Goal: Information Seeking & Learning: Learn about a topic

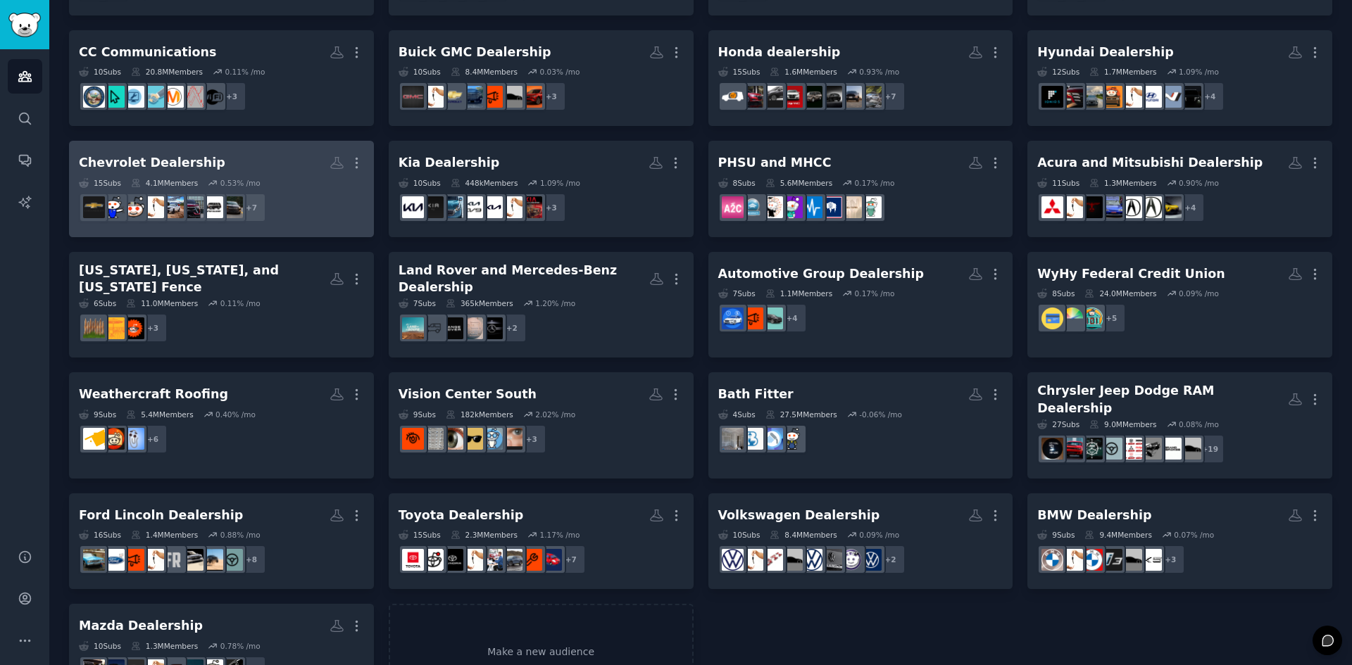
scroll to position [227, 0]
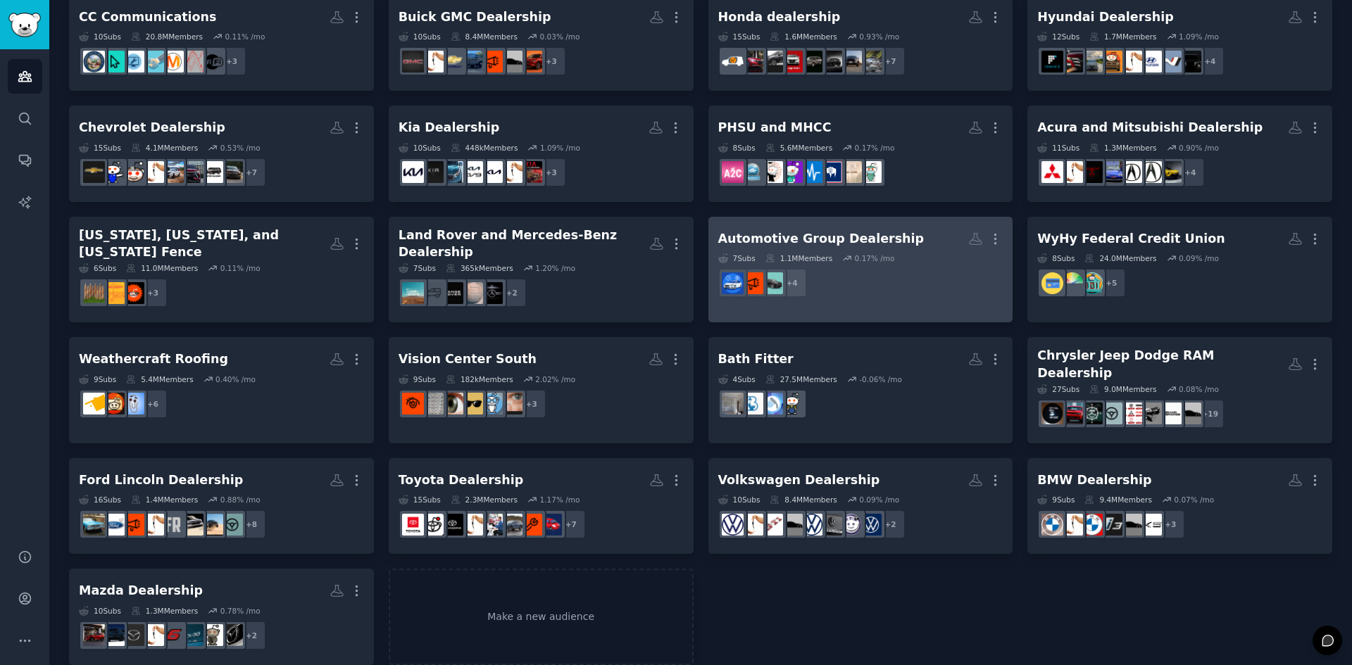
click at [892, 259] on div "7 Sub s 1.1M Members 0.17 % /mo" at bounding box center [860, 258] width 285 height 10
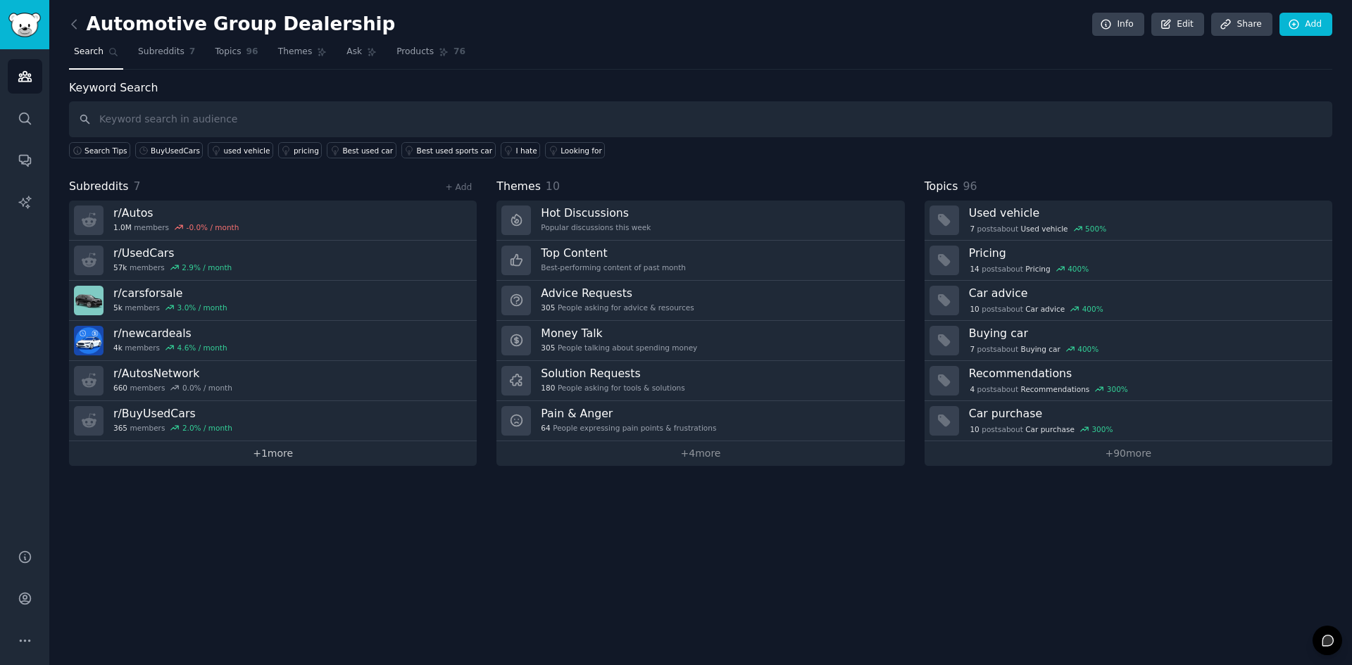
click at [297, 448] on link "+ 1 more" at bounding box center [273, 453] width 408 height 25
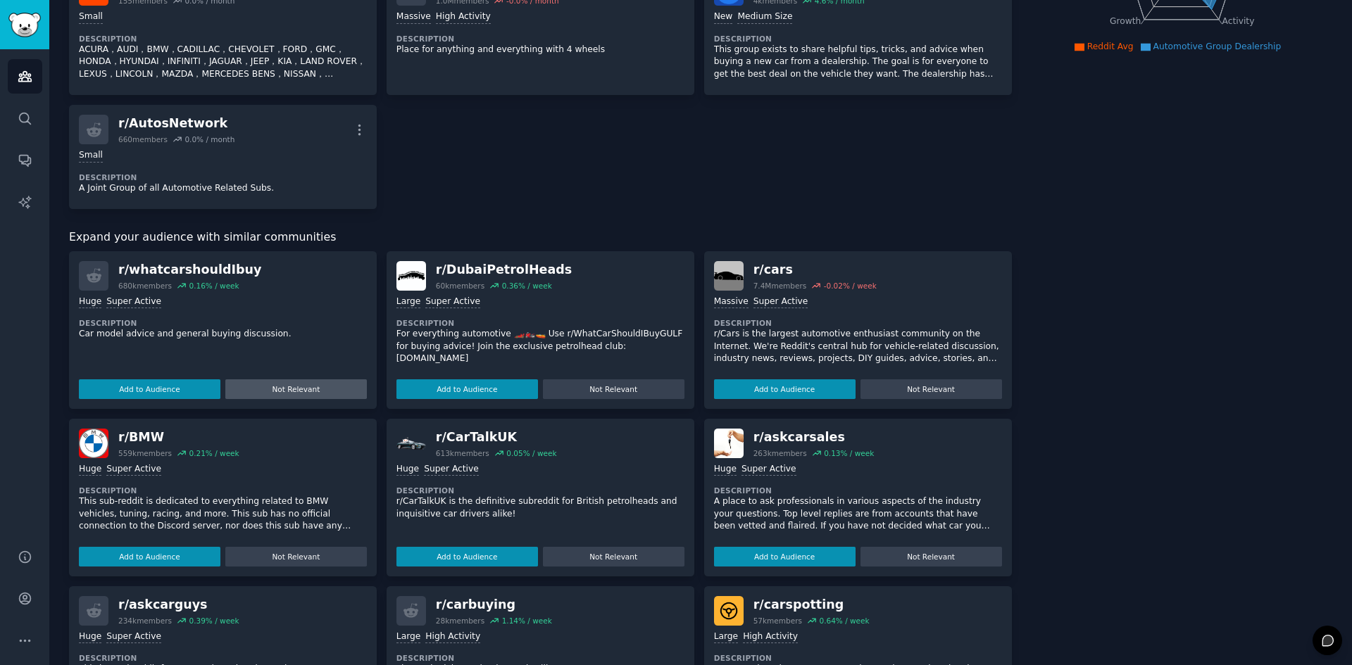
scroll to position [70, 0]
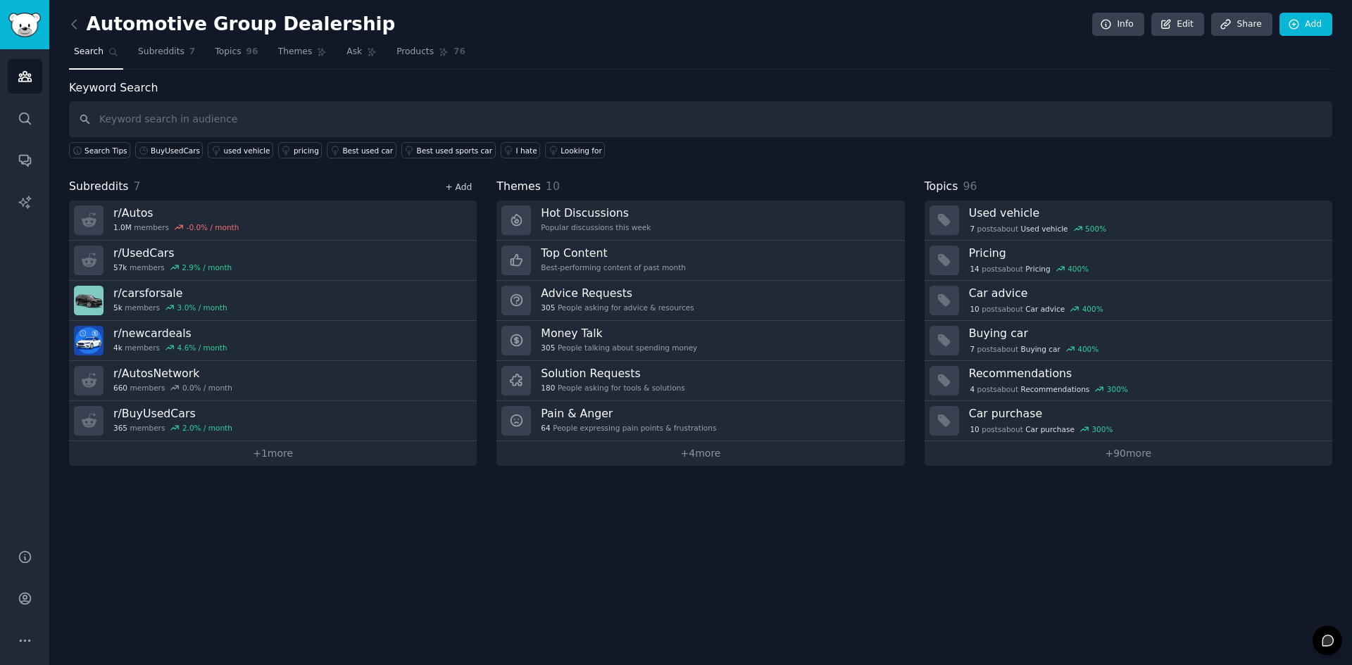
click at [458, 185] on link "+ Add" at bounding box center [458, 187] width 27 height 10
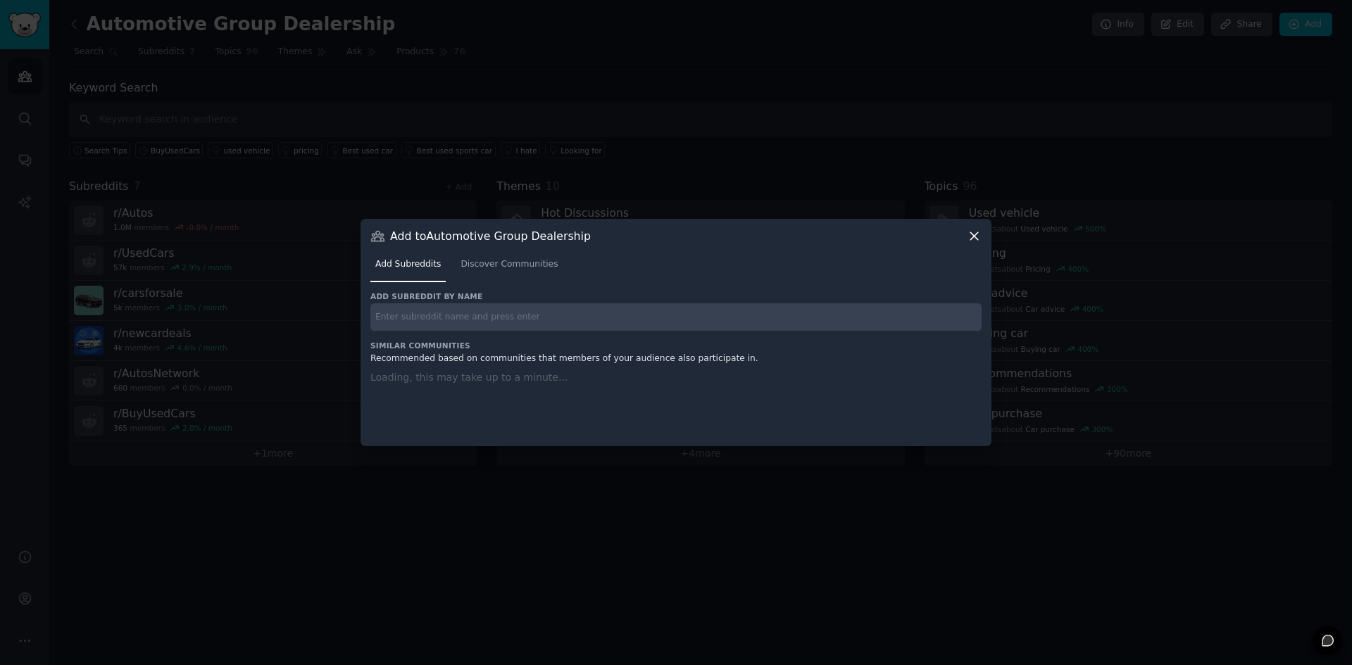
click at [418, 320] on div "Add subreddit by name Similar Communities Recommended based on communities that…" at bounding box center [675, 361] width 611 height 138
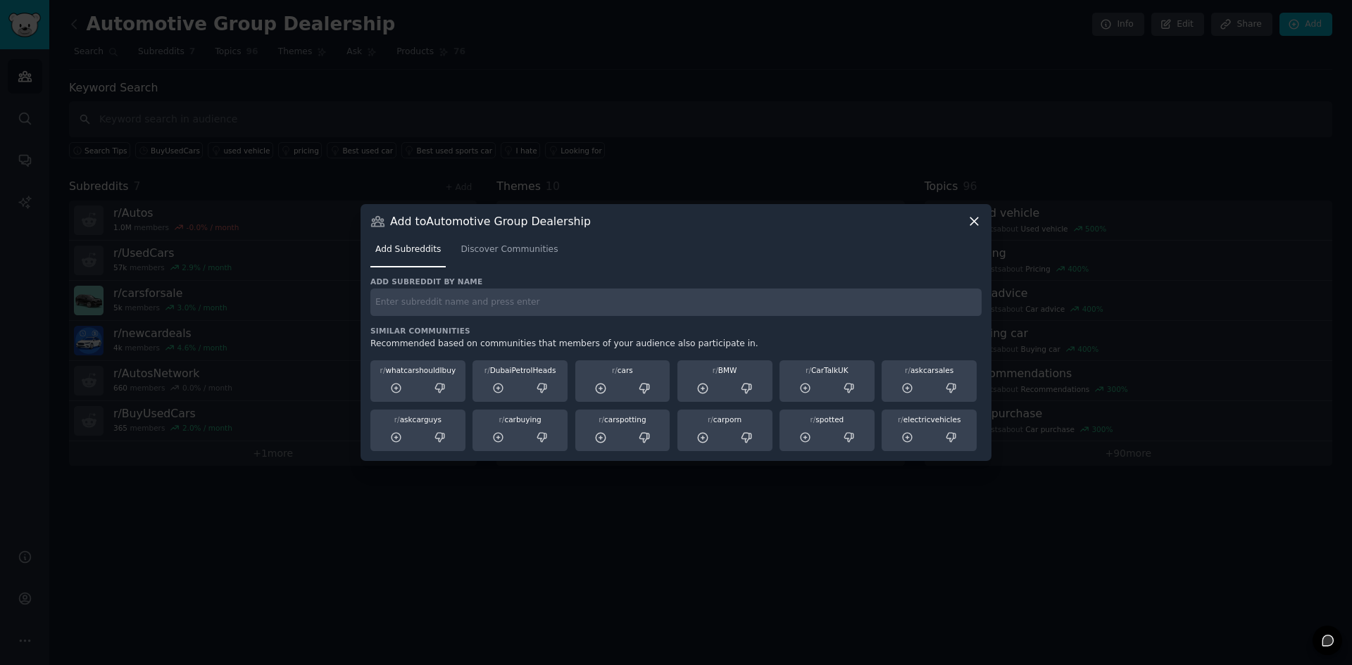
click at [418, 300] on input "text" at bounding box center [675, 302] width 611 height 27
type input "Hyundai"
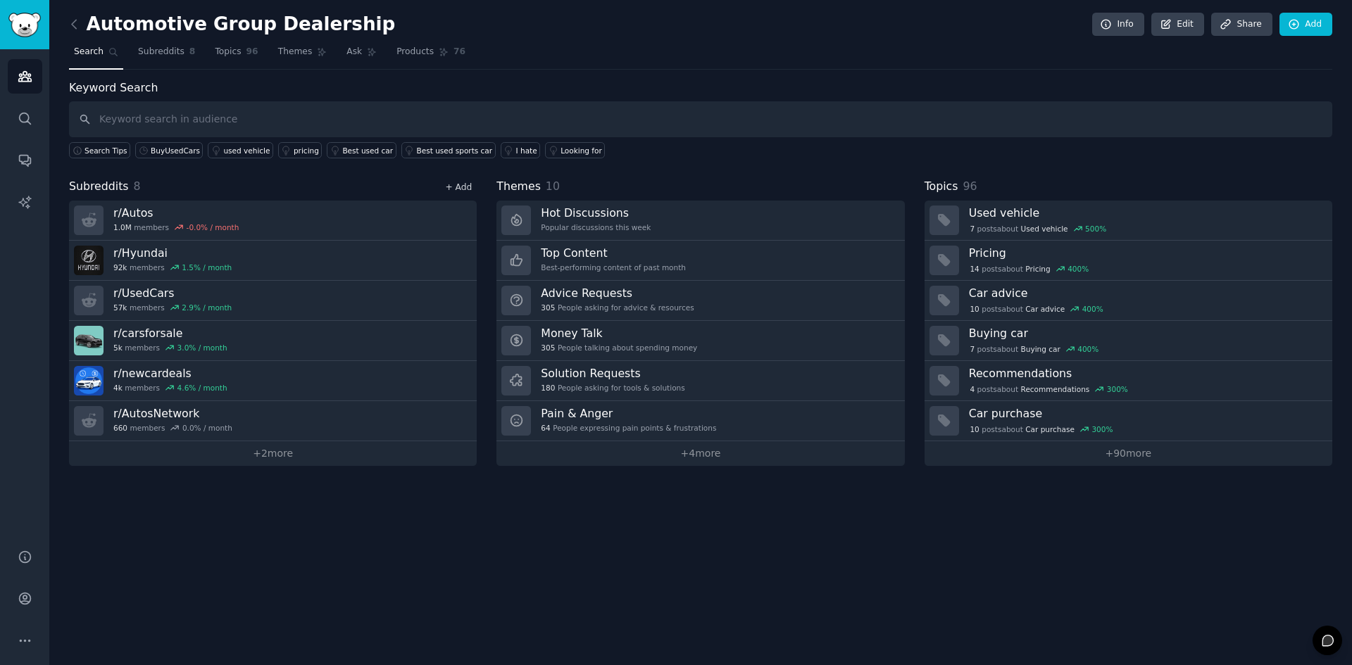
click at [465, 188] on link "+ Add" at bounding box center [458, 187] width 27 height 10
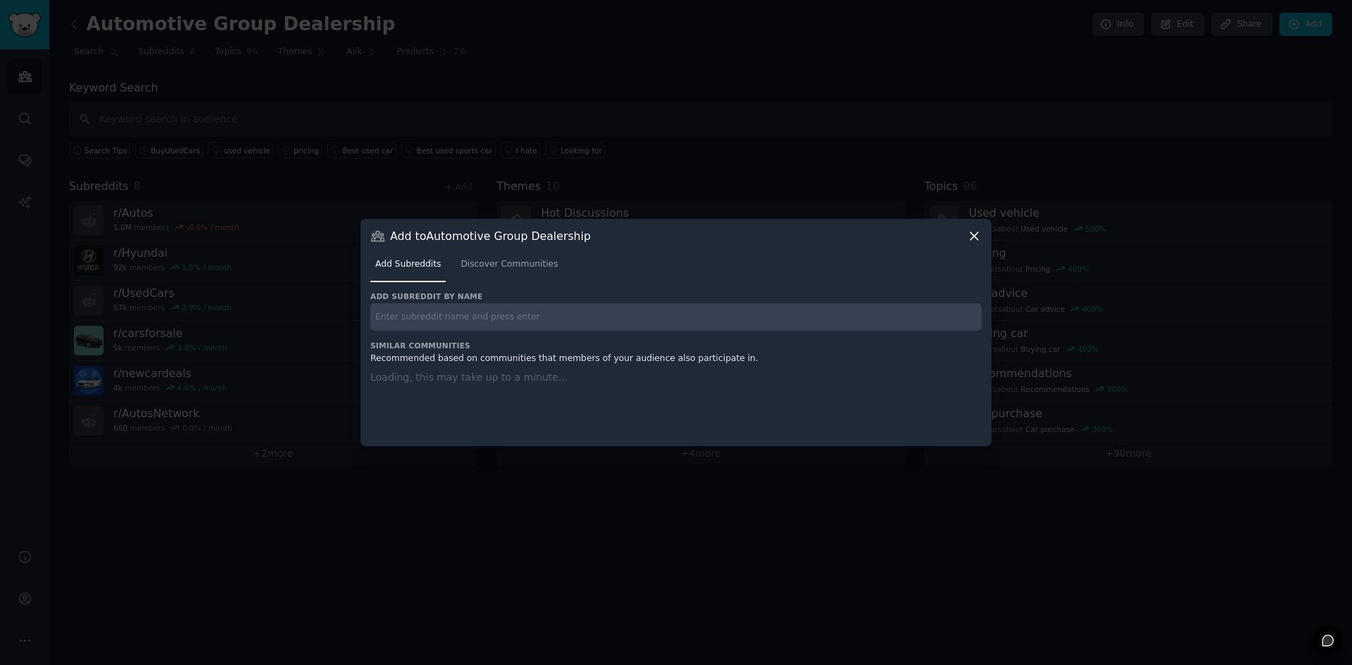
click at [425, 328] on input "text" at bounding box center [675, 316] width 611 height 27
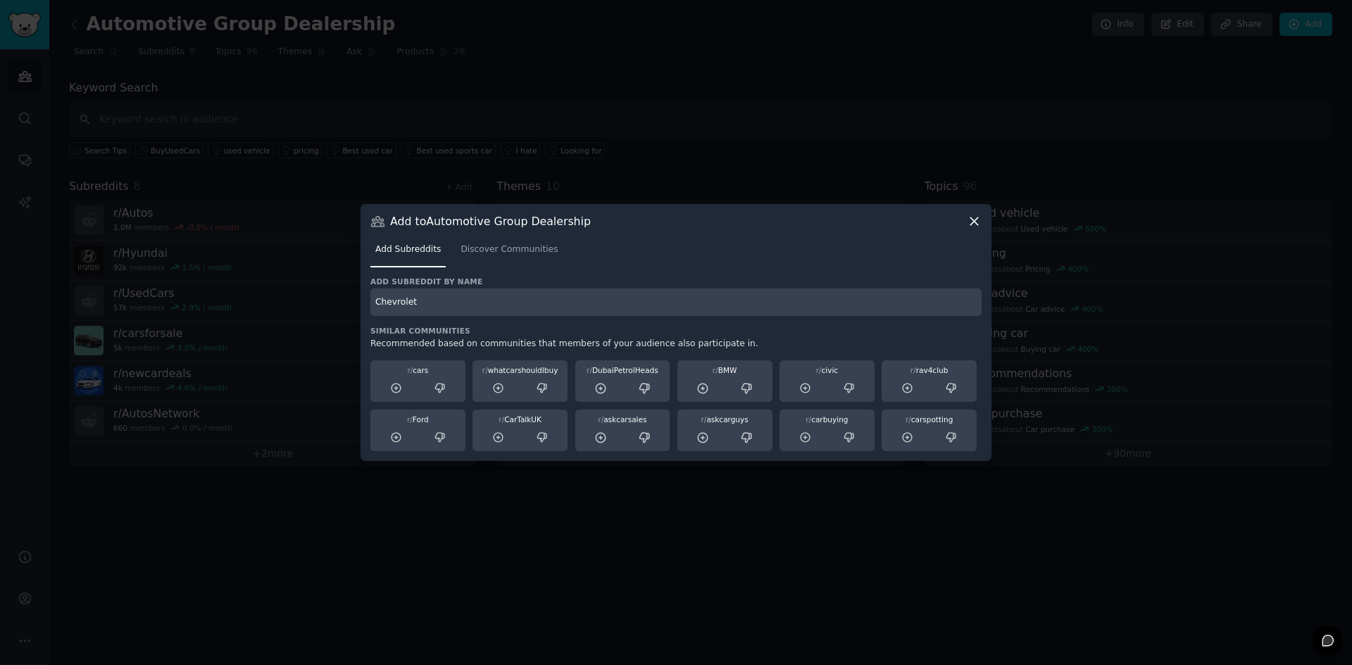
type input "Chevrolet"
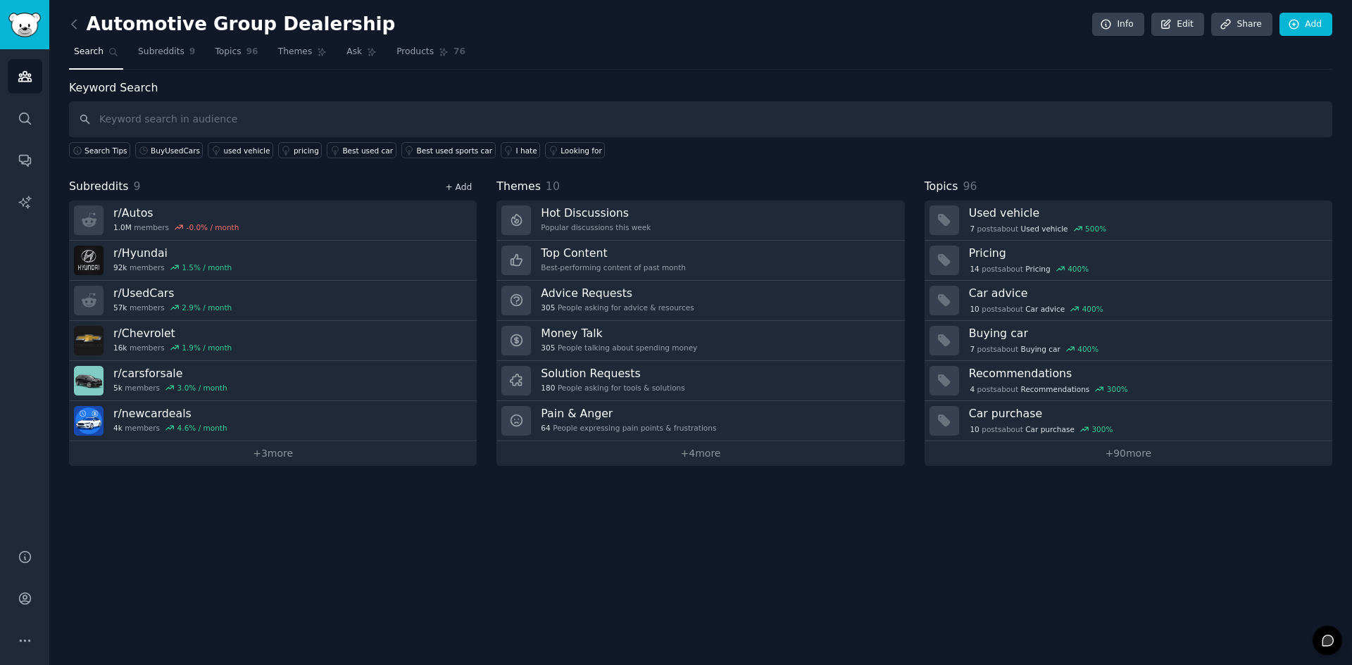
click at [468, 192] on link "+ Add" at bounding box center [458, 187] width 27 height 10
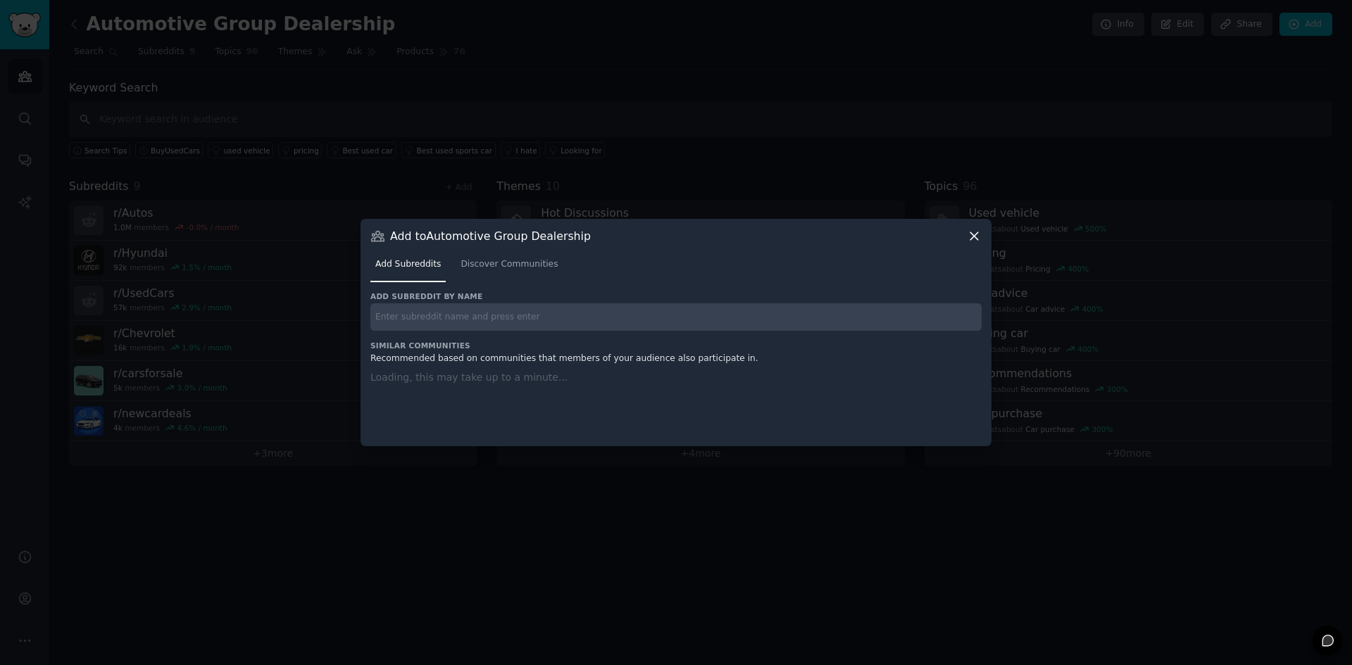
click at [457, 311] on input "text" at bounding box center [675, 316] width 611 height 27
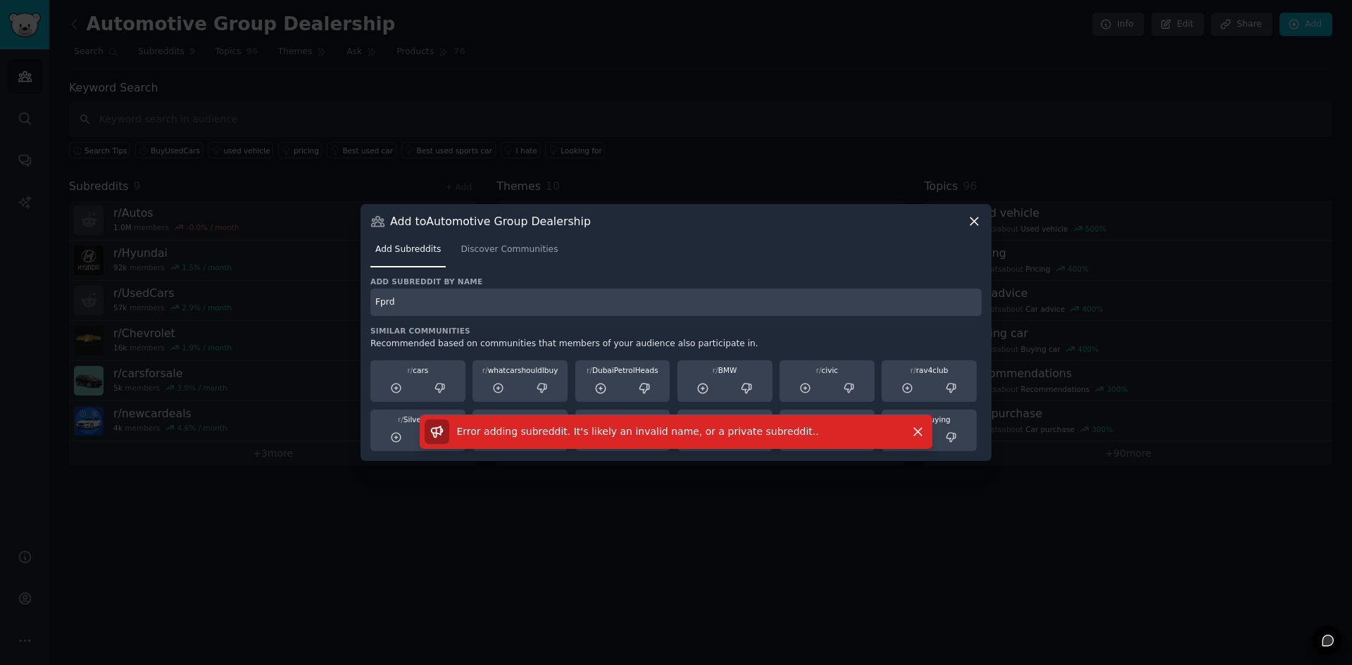
click at [457, 311] on input "Fprd" at bounding box center [675, 302] width 611 height 27
type input "Ford"
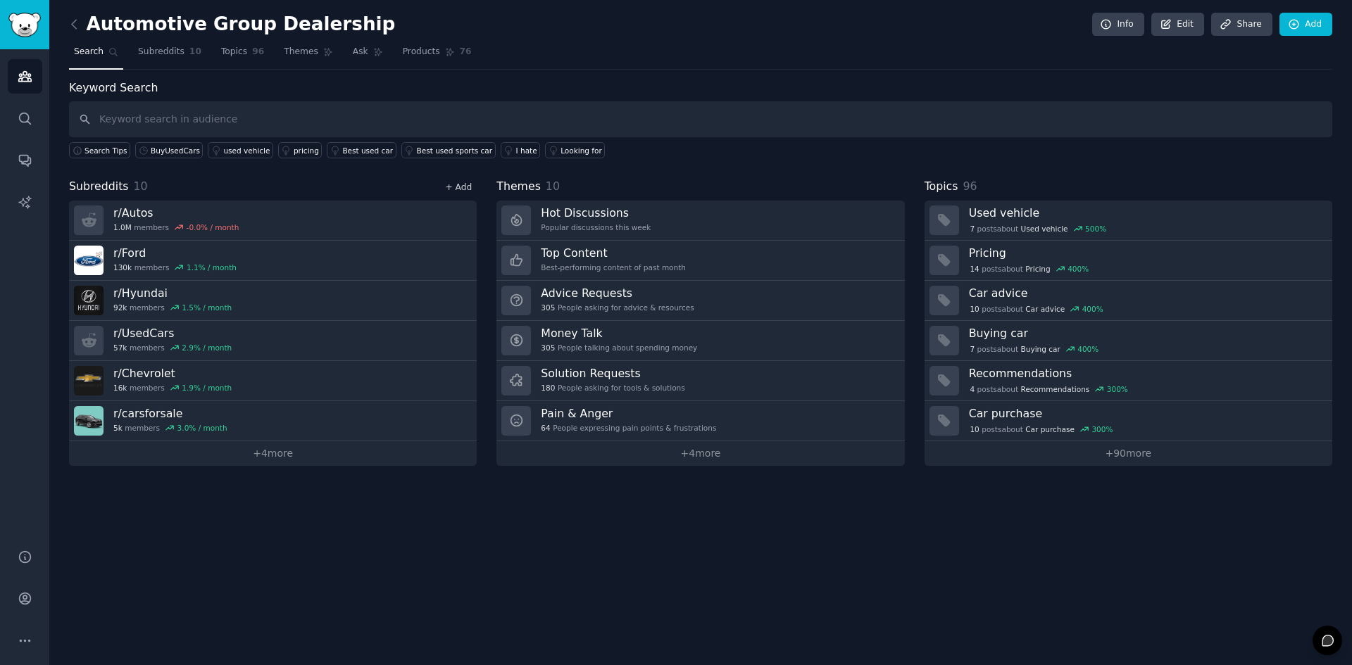
click at [458, 189] on link "+ Add" at bounding box center [458, 187] width 27 height 10
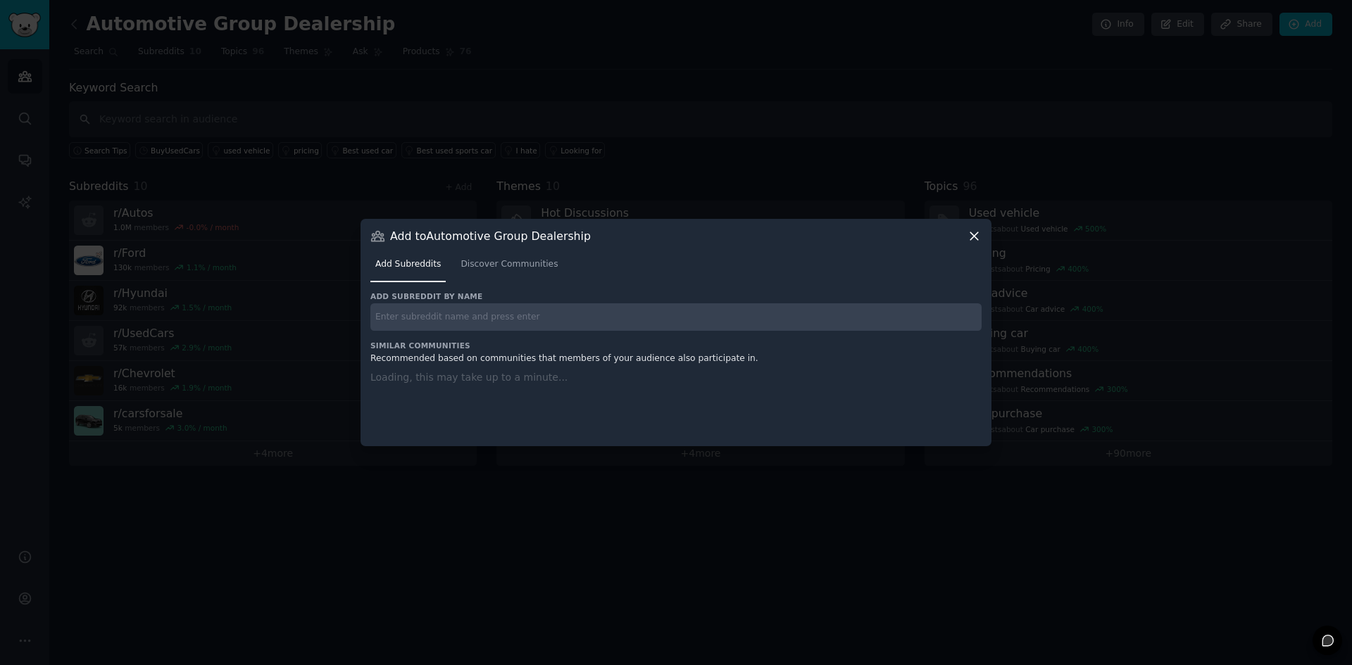
click at [477, 308] on input "text" at bounding box center [675, 316] width 611 height 27
type input "gmc"
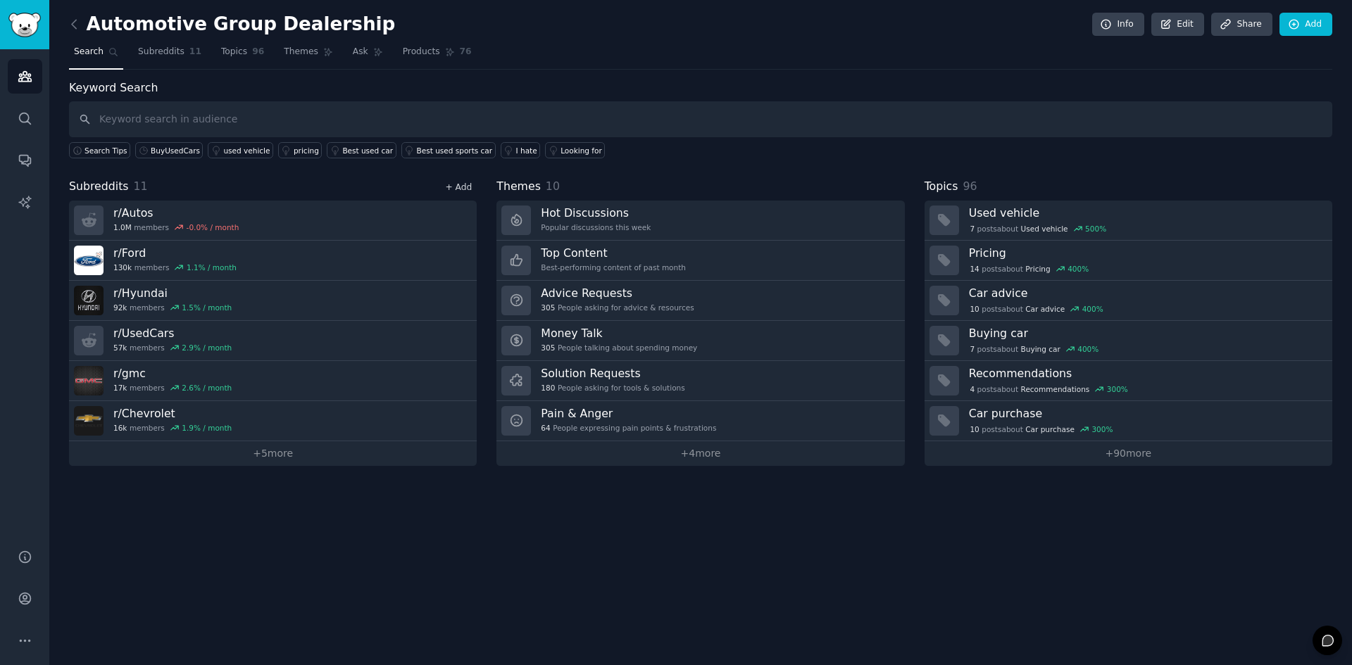
click at [464, 187] on link "+ Add" at bounding box center [458, 187] width 27 height 10
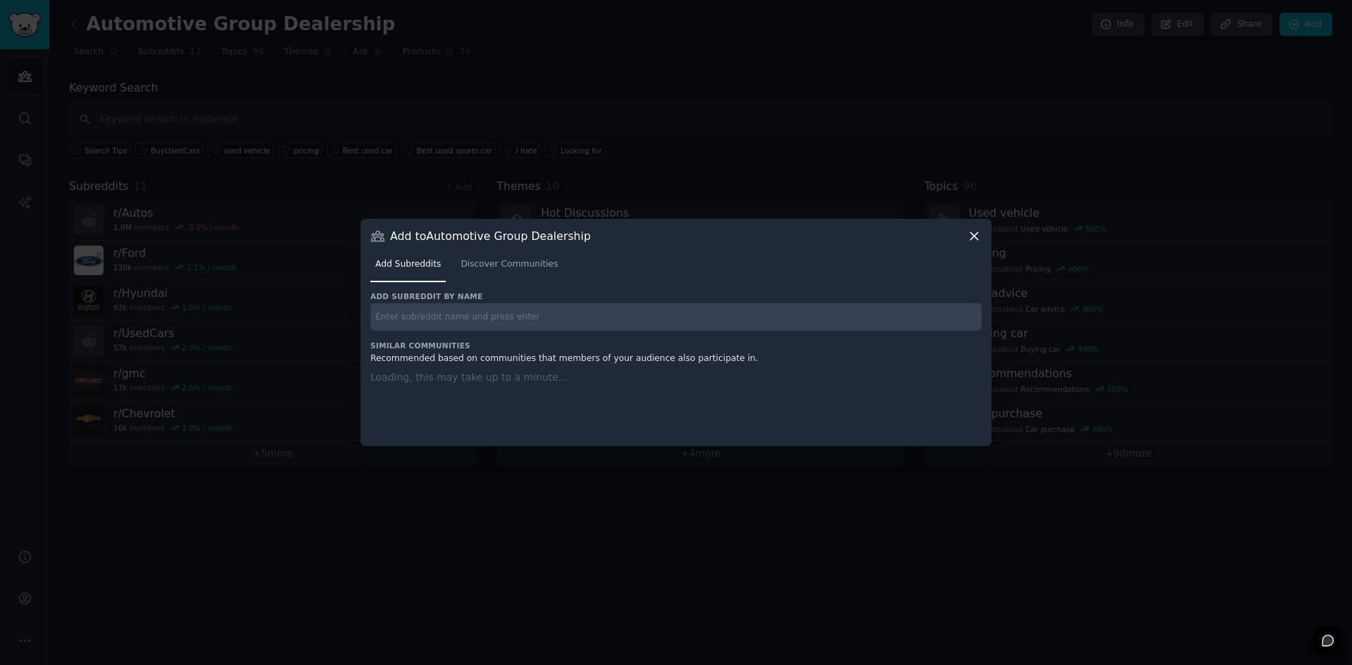
click at [480, 311] on input "text" at bounding box center [675, 316] width 611 height 27
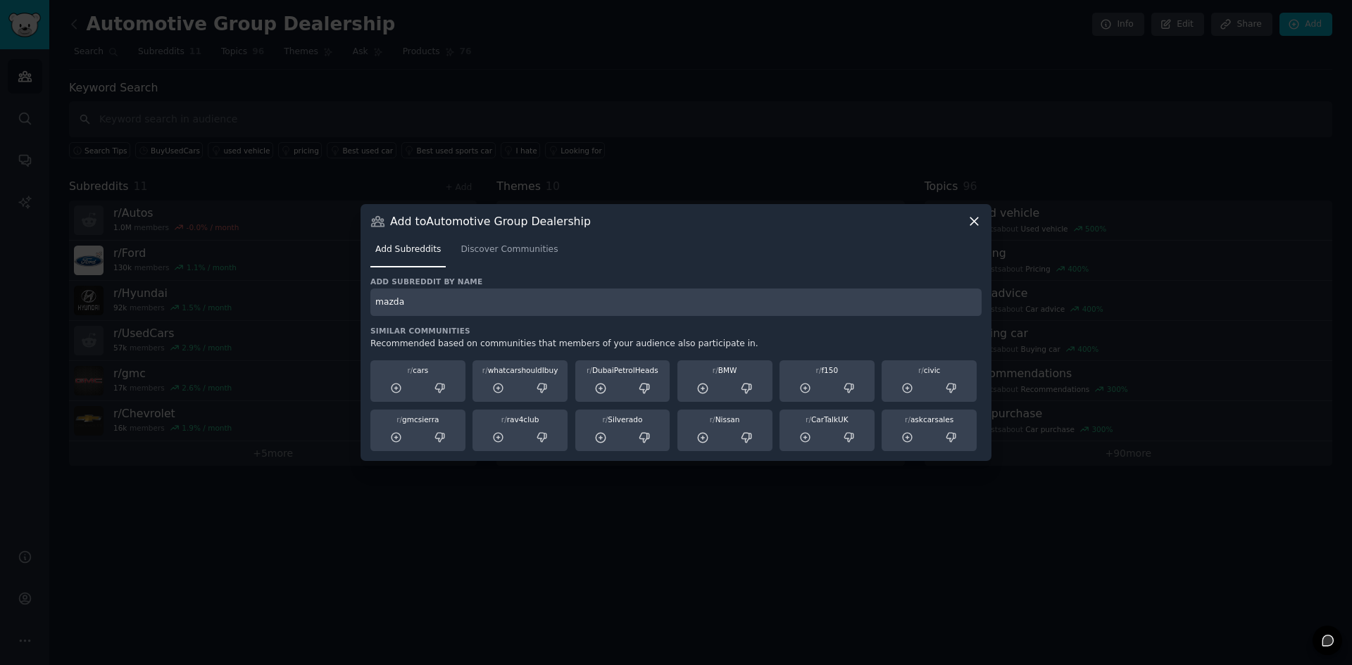
type input "mazda"
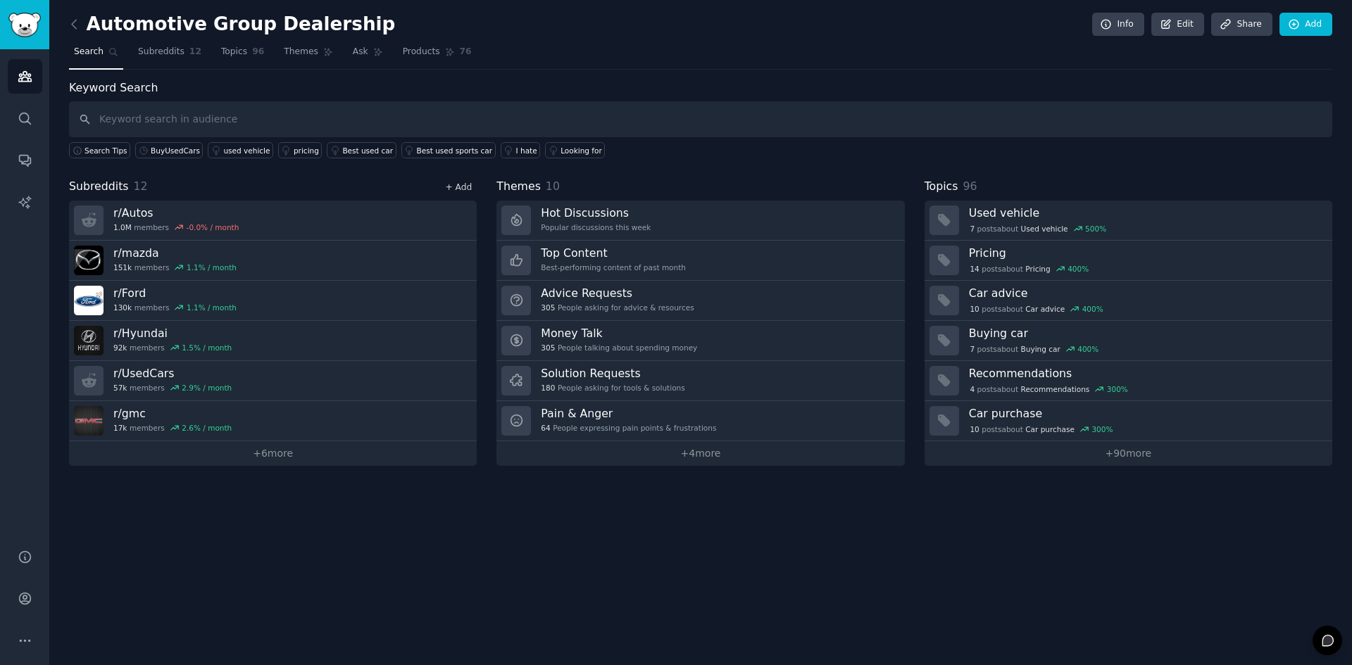
click at [460, 189] on link "+ Add" at bounding box center [458, 187] width 27 height 10
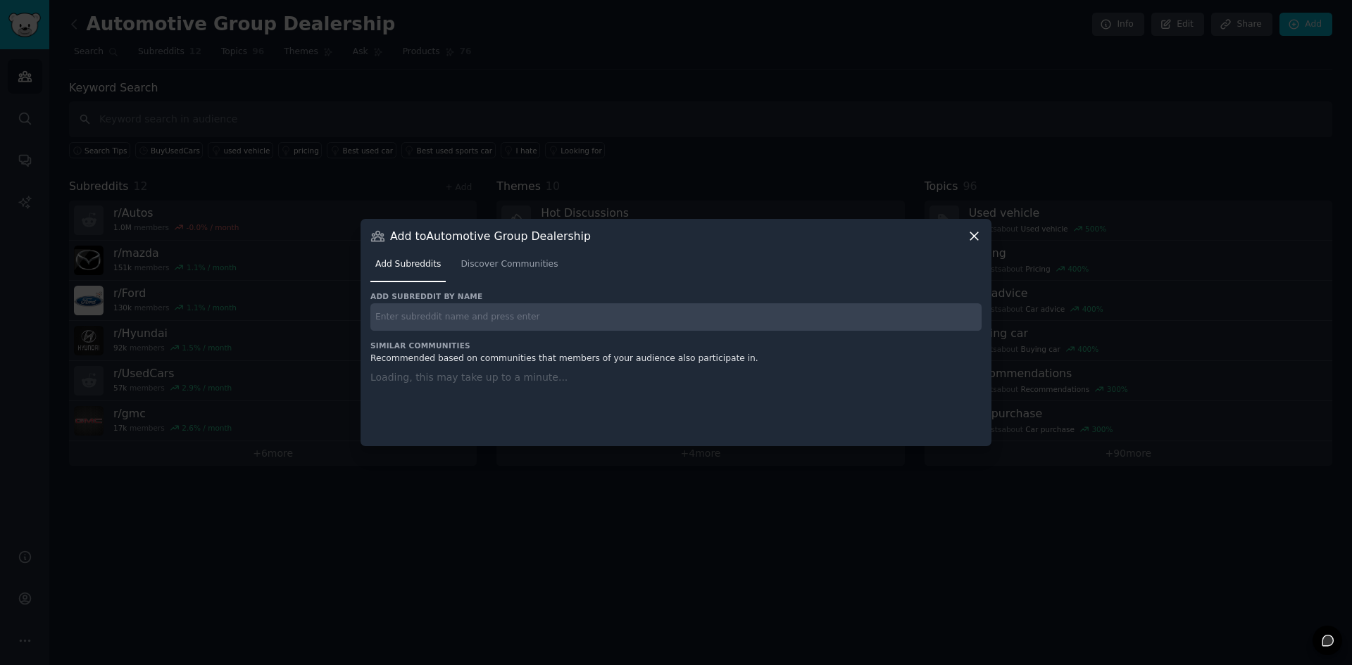
click at [403, 313] on input "text" at bounding box center [675, 316] width 611 height 27
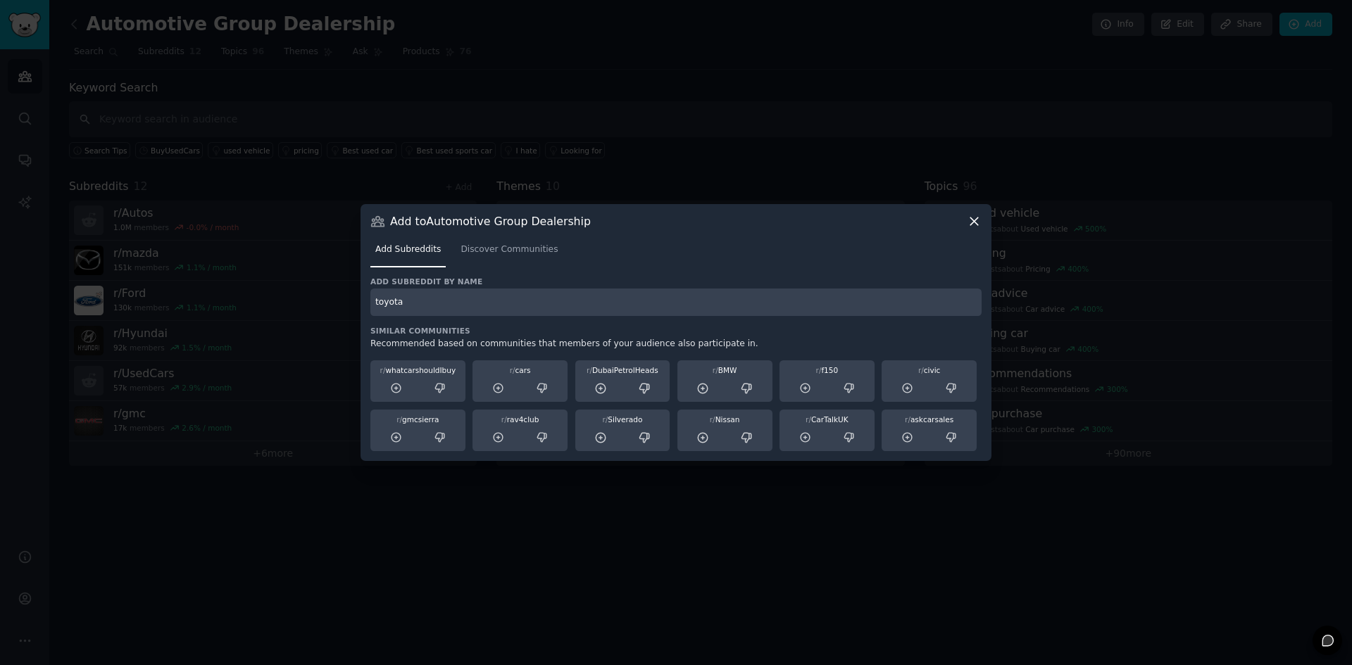
type input "toyota"
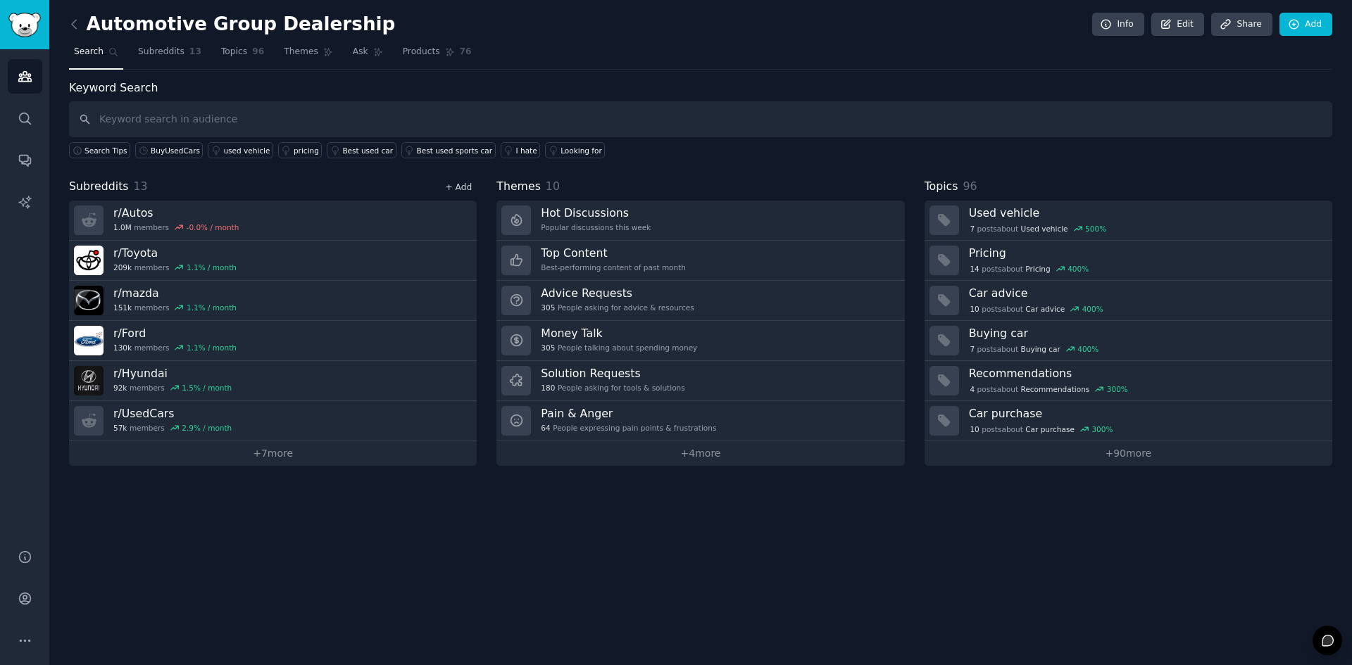
click at [455, 184] on link "+ Add" at bounding box center [458, 187] width 27 height 10
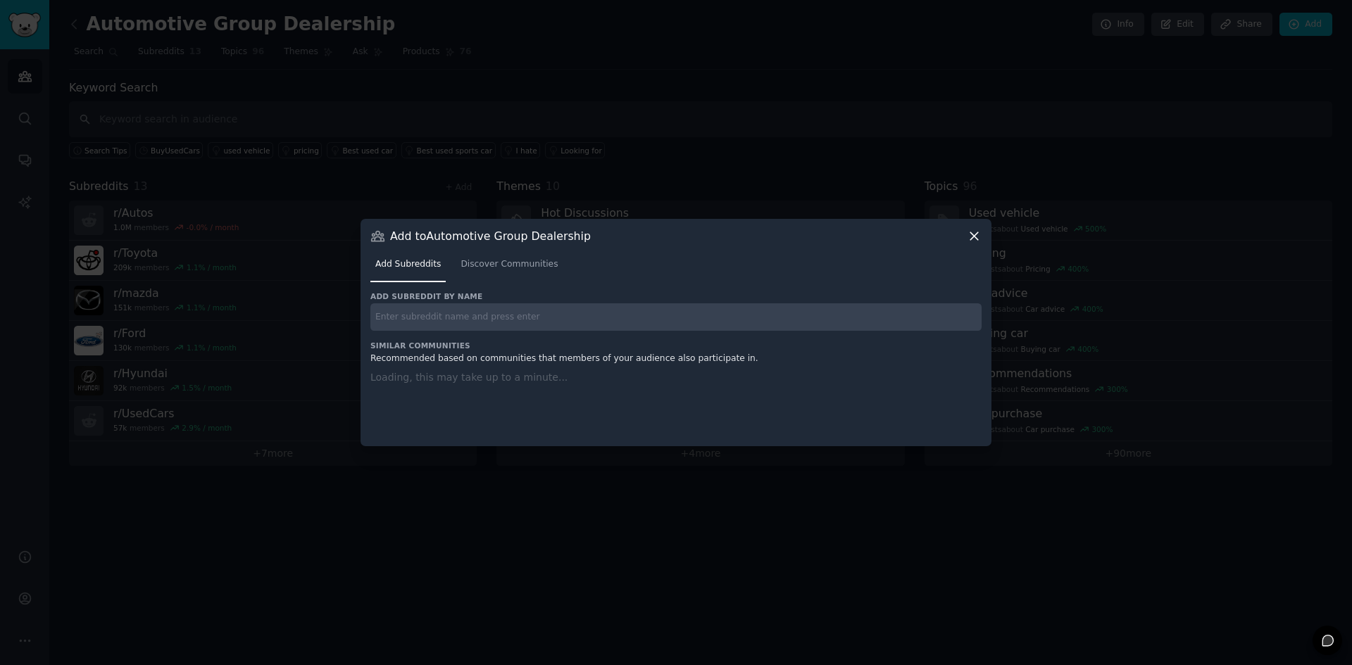
click at [432, 318] on input "text" at bounding box center [675, 316] width 611 height 27
type input "Honda"
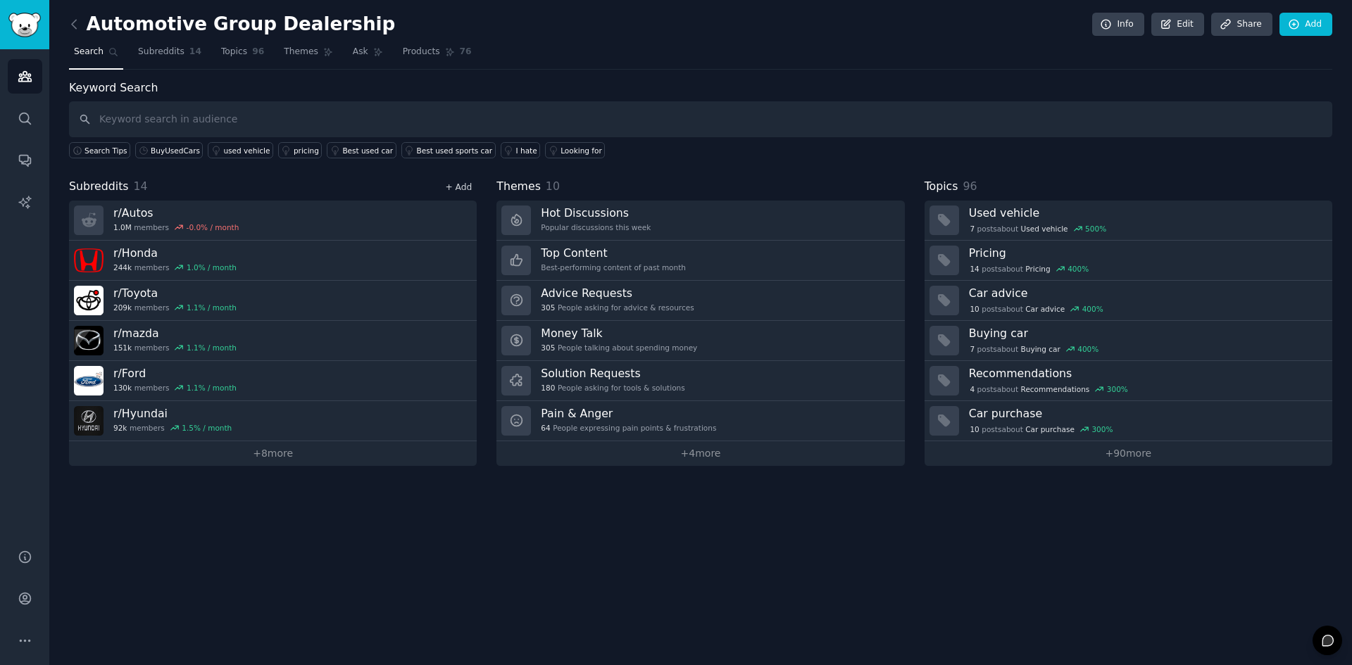
click at [452, 186] on link "+ Add" at bounding box center [458, 187] width 27 height 10
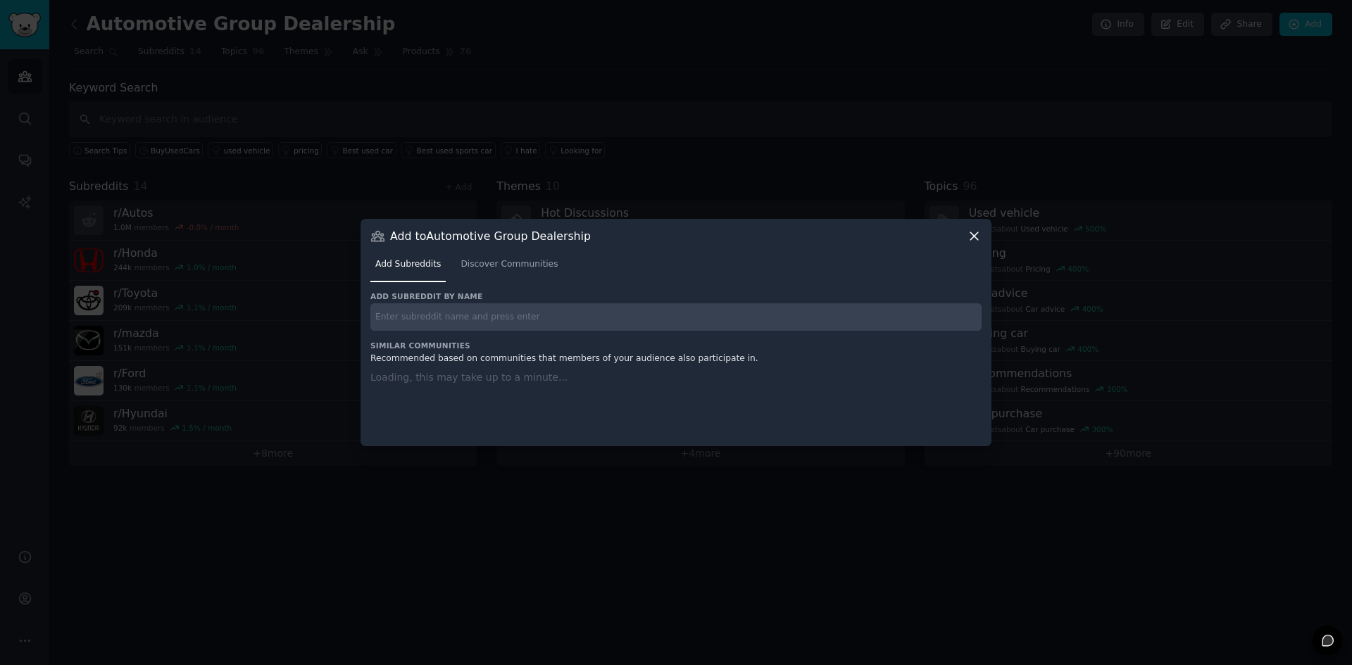
click at [403, 311] on input "text" at bounding box center [675, 316] width 611 height 27
type input "Dodge"
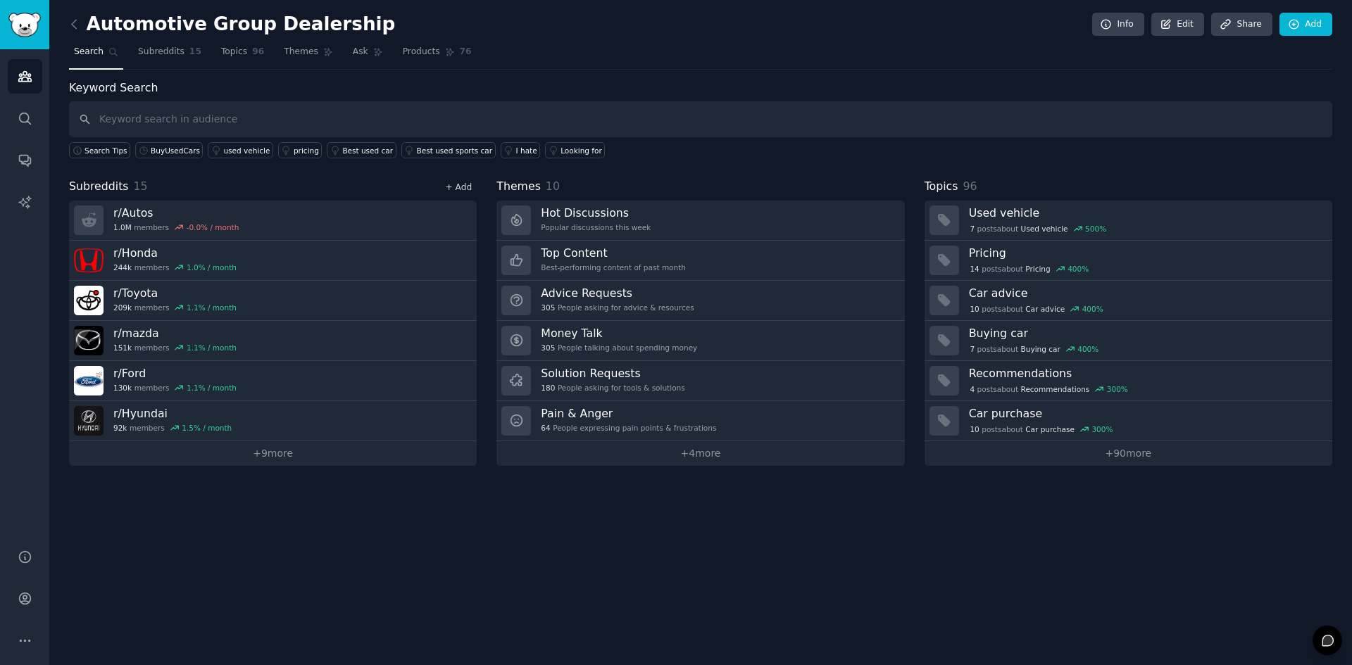
click at [456, 186] on link "+ Add" at bounding box center [458, 187] width 27 height 10
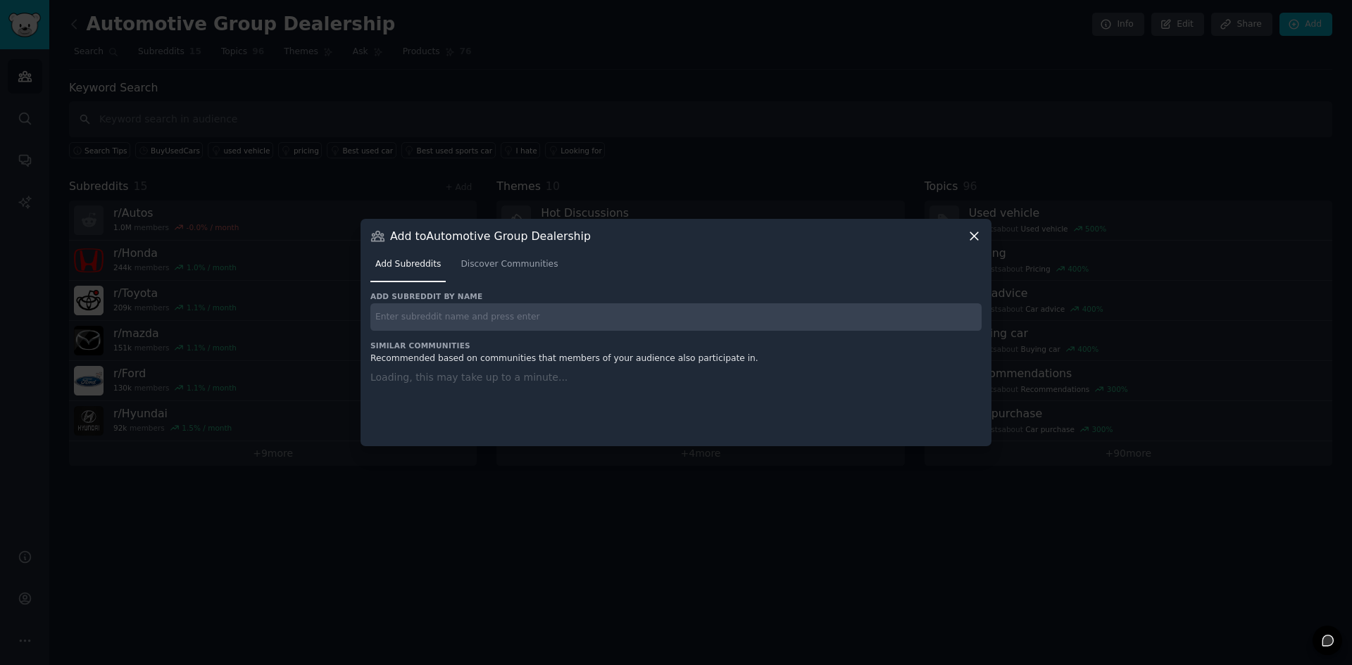
click at [485, 315] on input "text" at bounding box center [675, 316] width 611 height 27
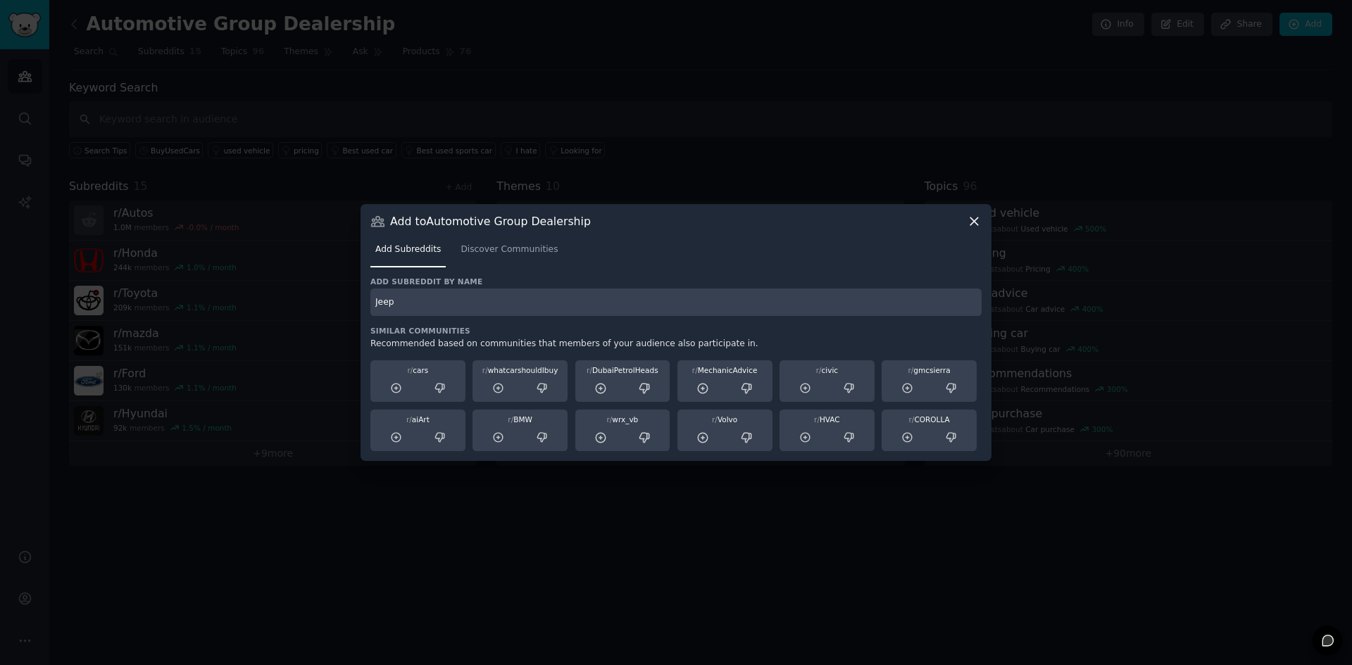
type input "Jeep"
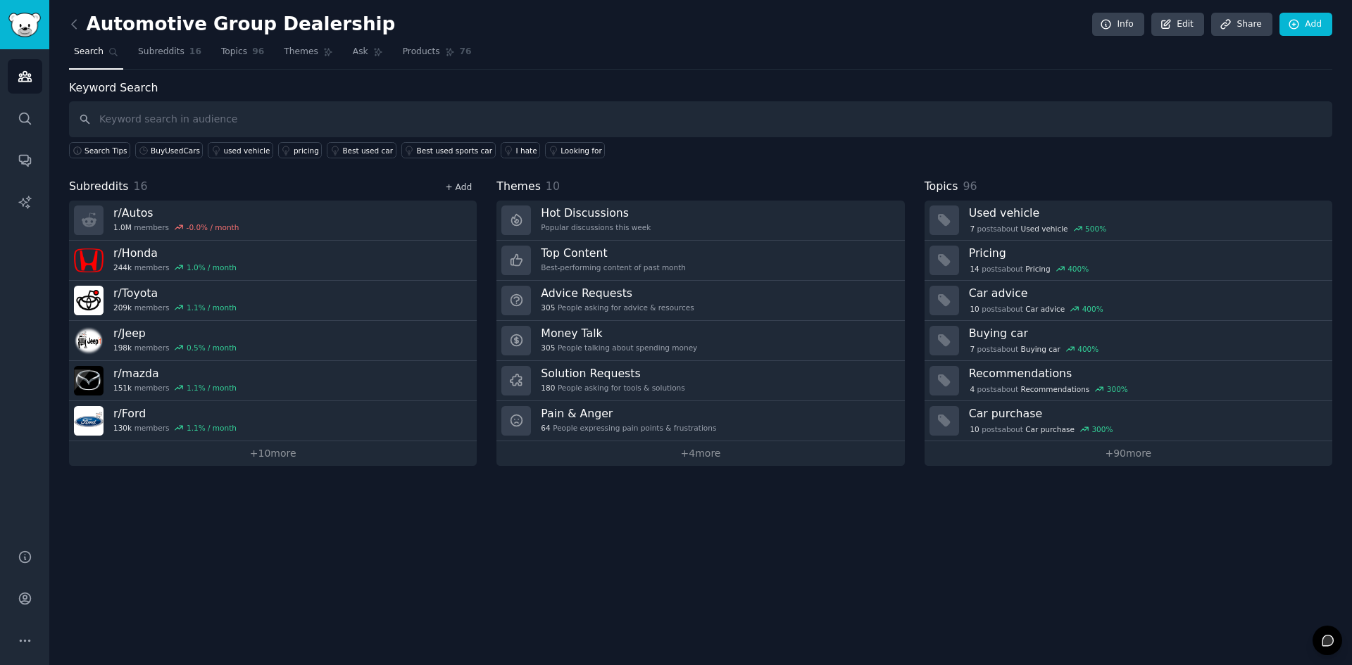
click at [471, 189] on link "+ Add" at bounding box center [458, 187] width 27 height 10
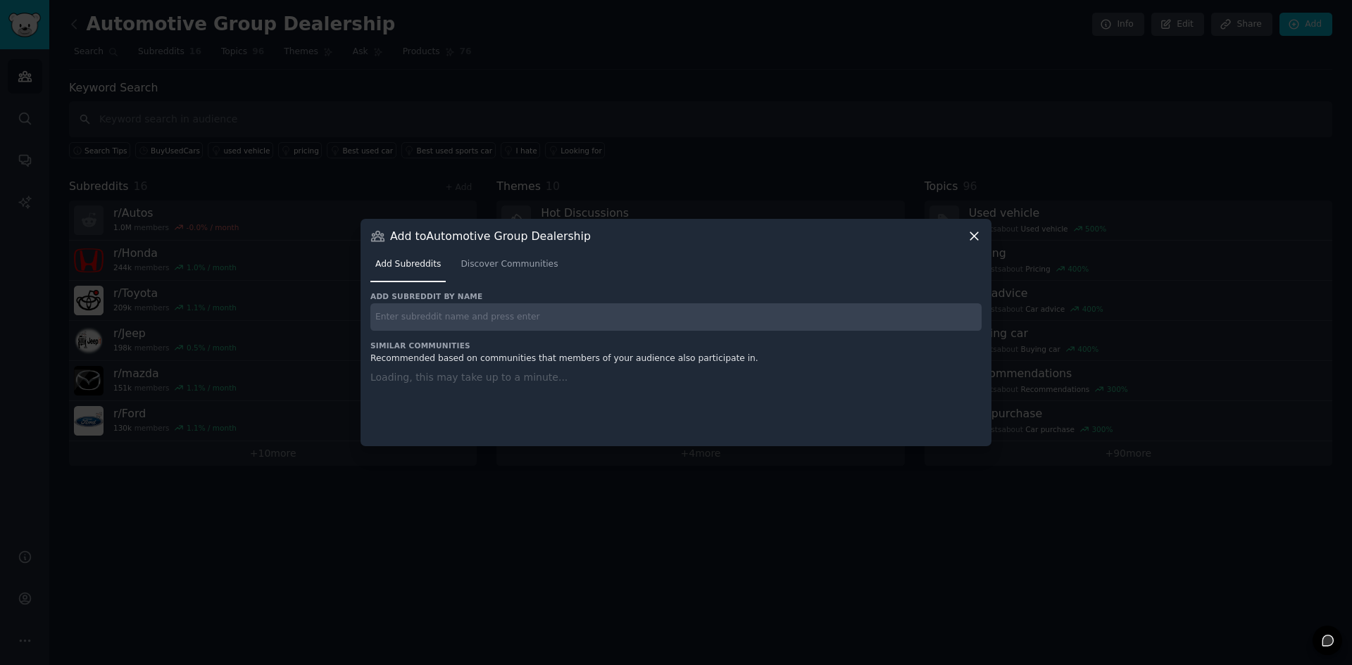
click at [477, 333] on div "Add subreddit by name Similar Communities Recommended based on communities that…" at bounding box center [675, 361] width 611 height 138
click at [491, 302] on div "Add subreddit by name" at bounding box center [675, 311] width 611 height 39
click at [489, 315] on input "text" at bounding box center [675, 316] width 611 height 27
type input "Kia"
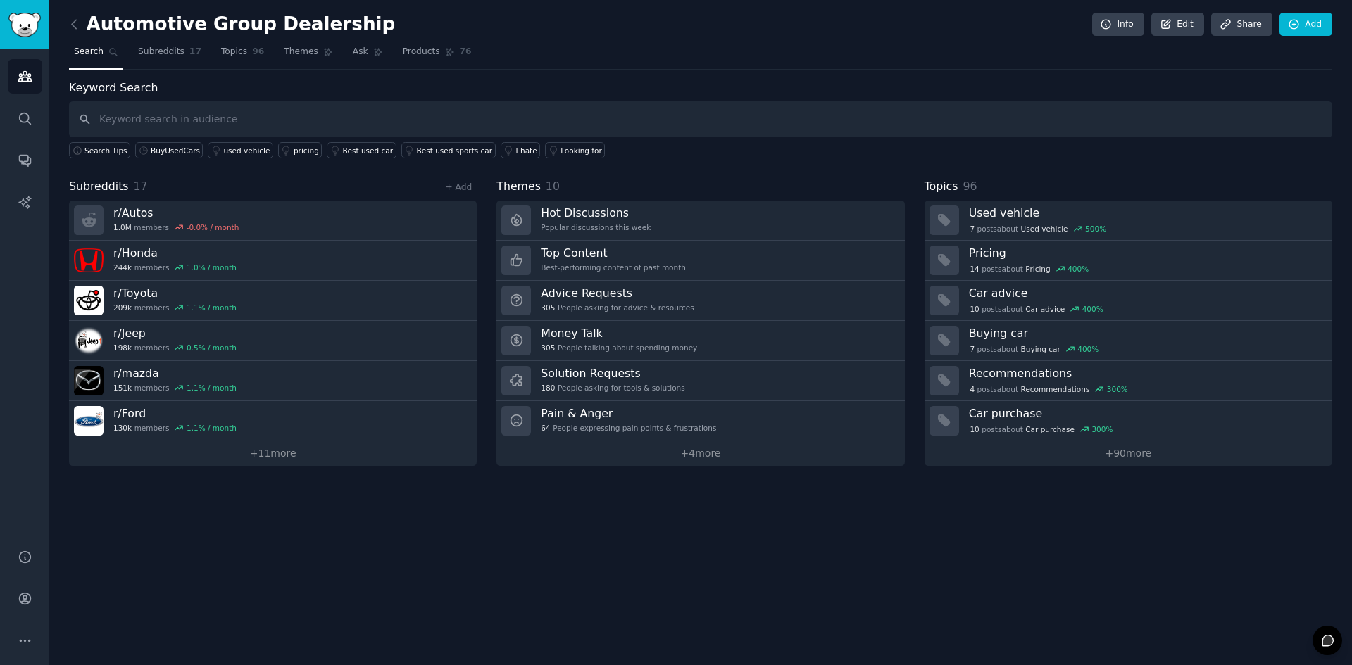
click at [473, 196] on div "Subreddits 17 + Add r/ Autos 1.0M members -0.0 % / month r/ Honda 244k members …" at bounding box center [273, 322] width 408 height 288
click at [469, 192] on link "+ Add" at bounding box center [458, 187] width 27 height 10
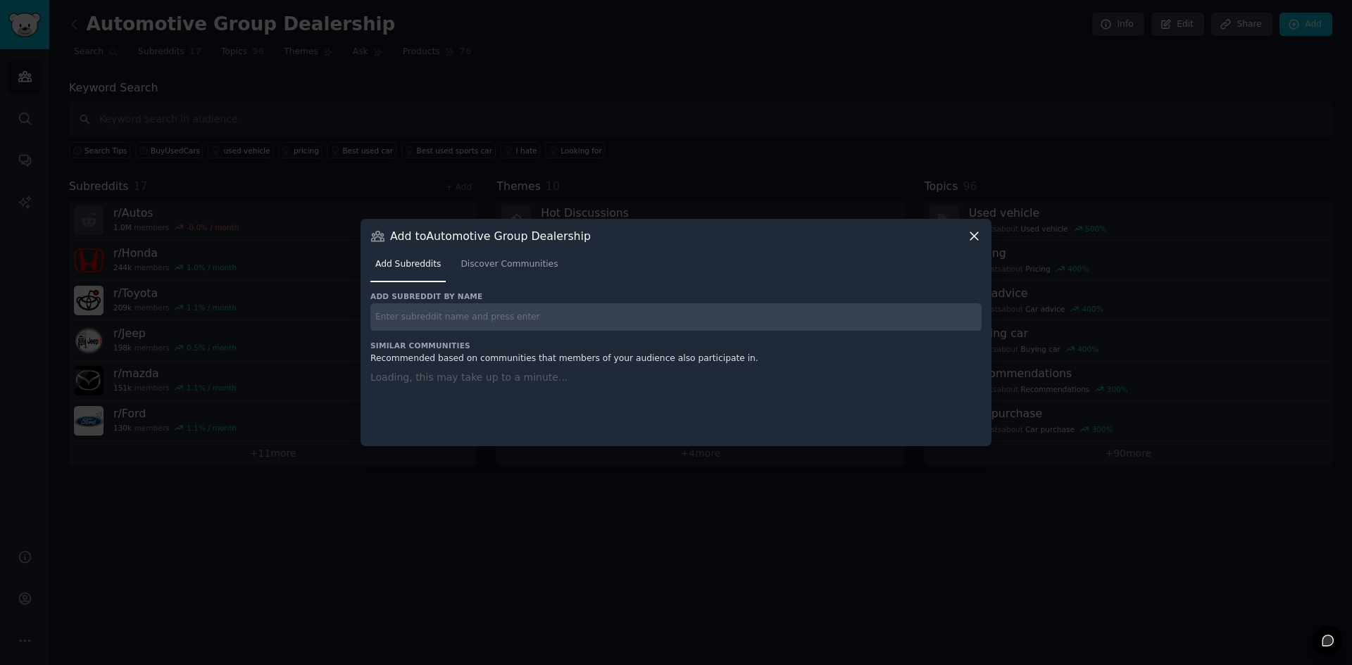
click at [403, 327] on input "text" at bounding box center [675, 316] width 611 height 27
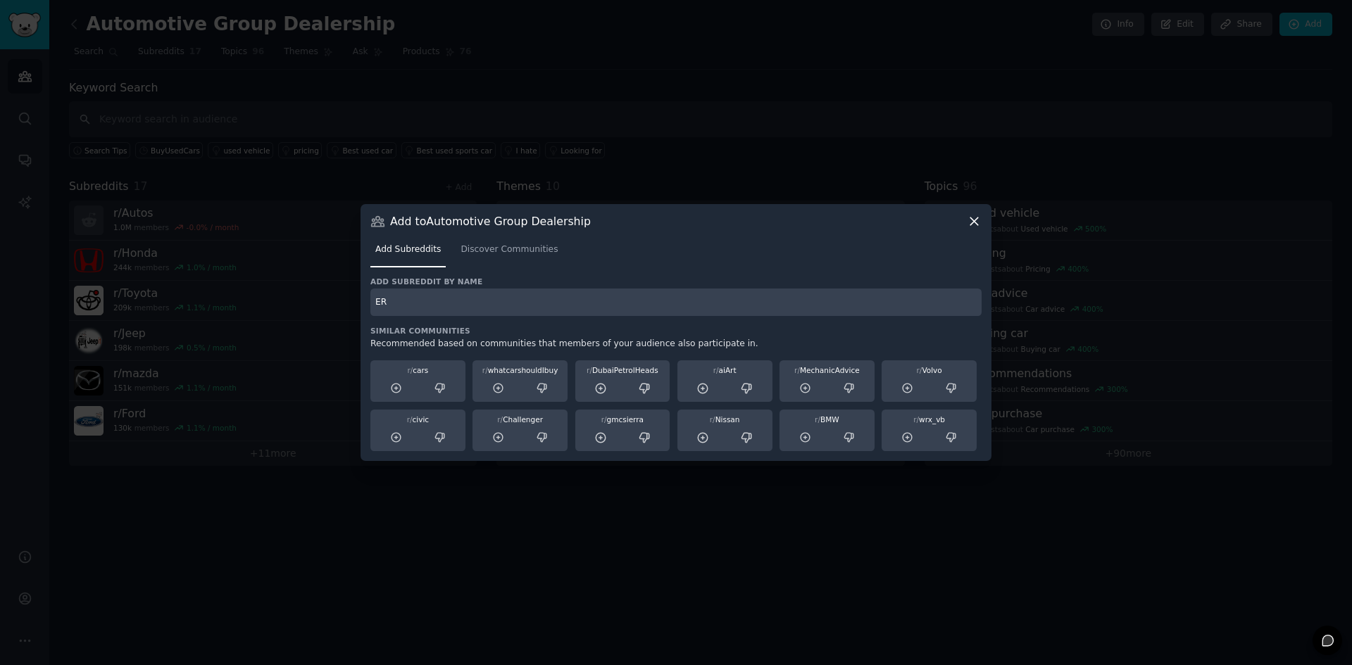
type input "E"
type input "Ram"
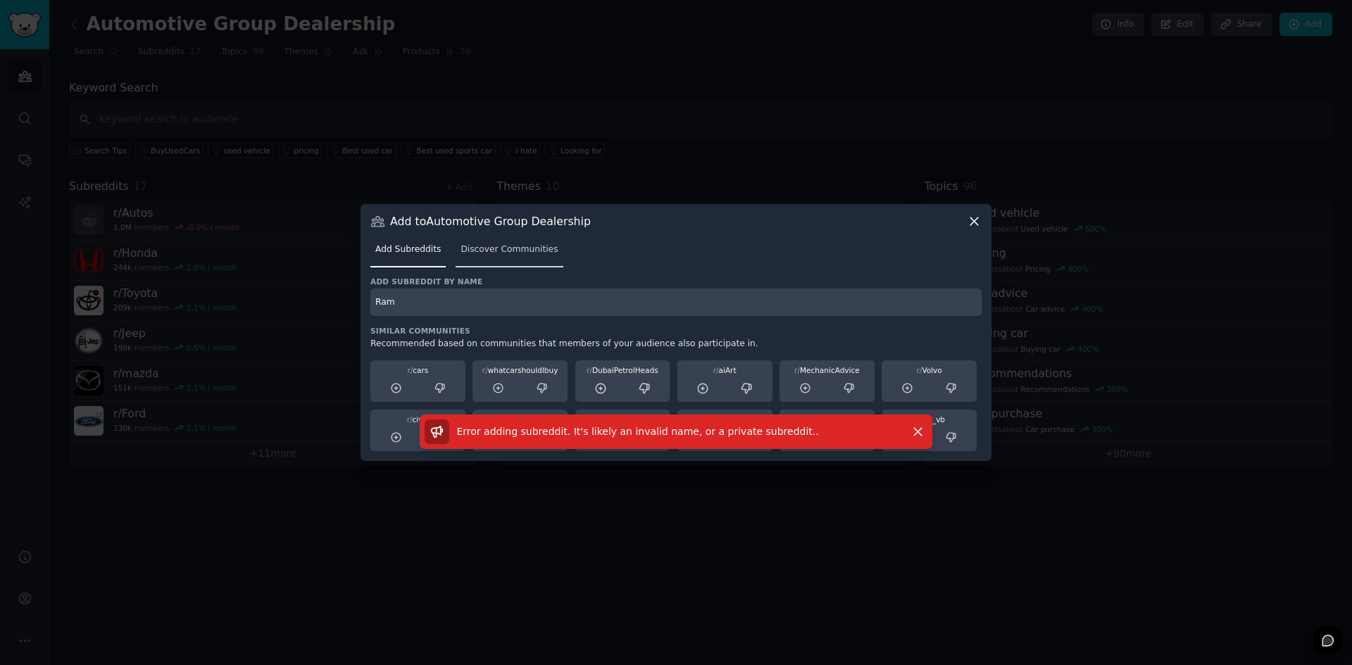
click at [487, 256] on span "Discover Communities" at bounding box center [508, 250] width 97 height 13
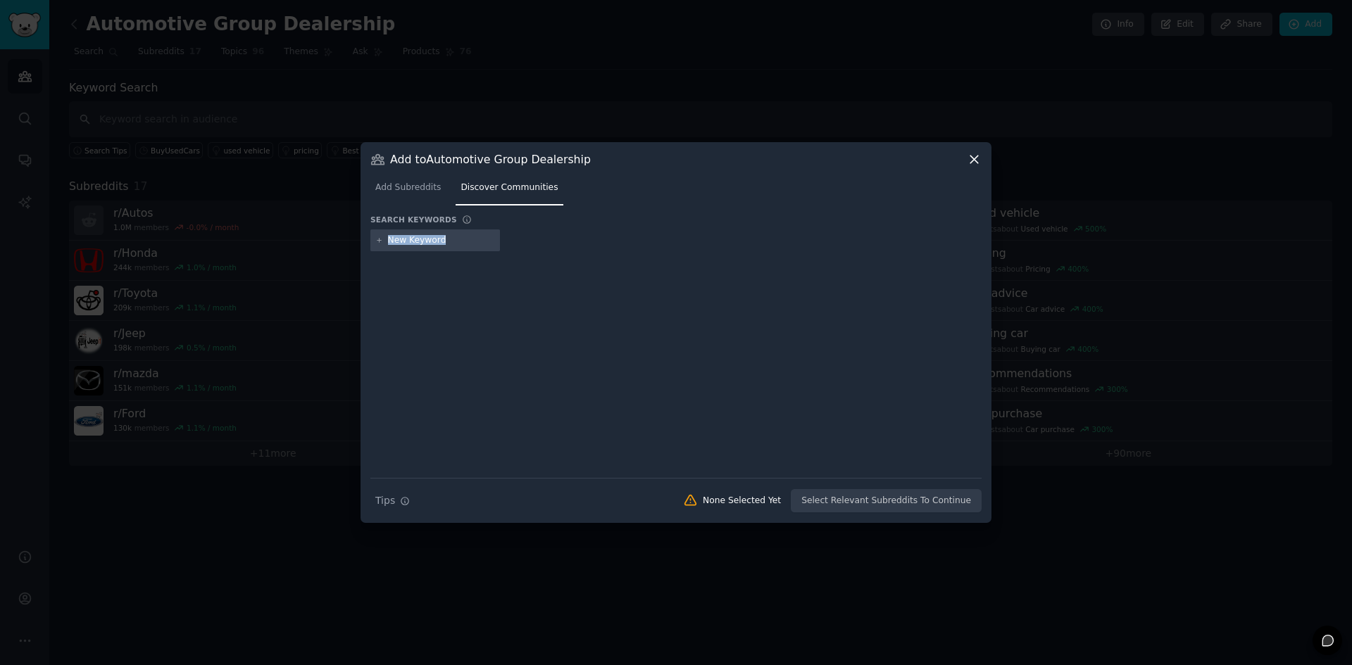
click at [487, 256] on div at bounding box center [675, 243] width 611 height 27
click at [470, 239] on input "text" at bounding box center [441, 240] width 107 height 13
click at [965, 153] on div "Add to Automotive Group Dealership" at bounding box center [675, 159] width 611 height 15
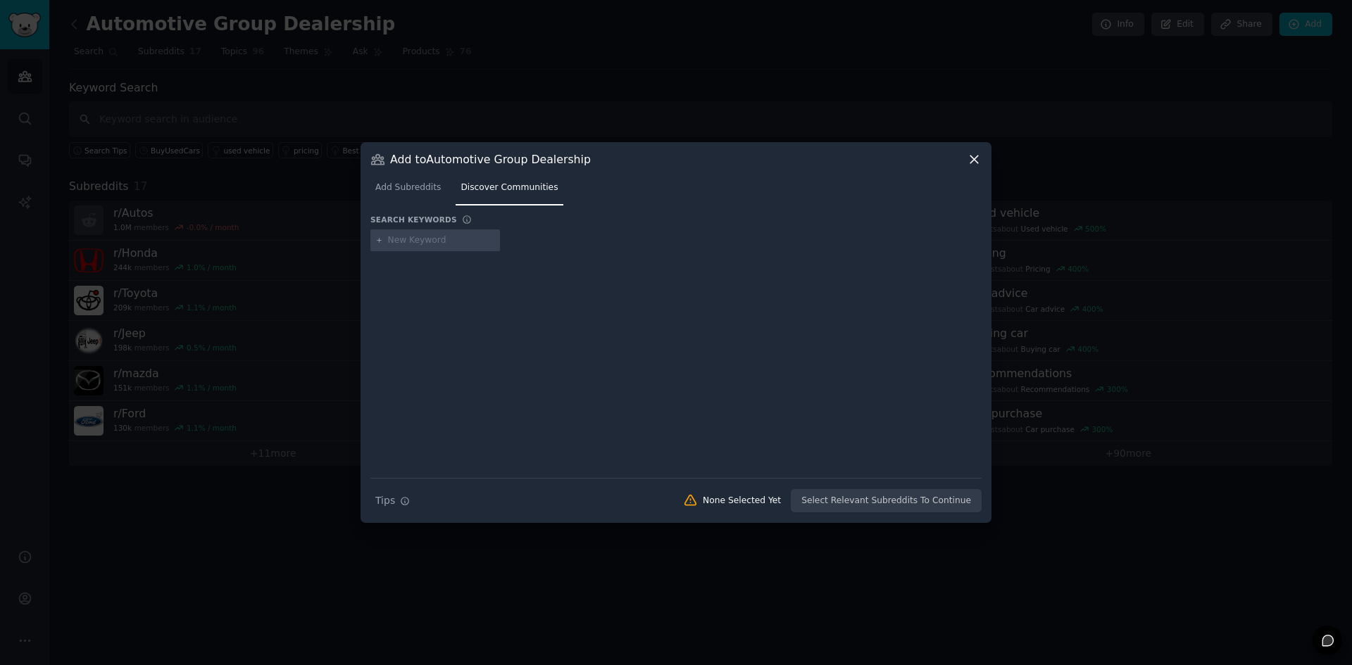
click at [968, 153] on icon at bounding box center [974, 159] width 15 height 15
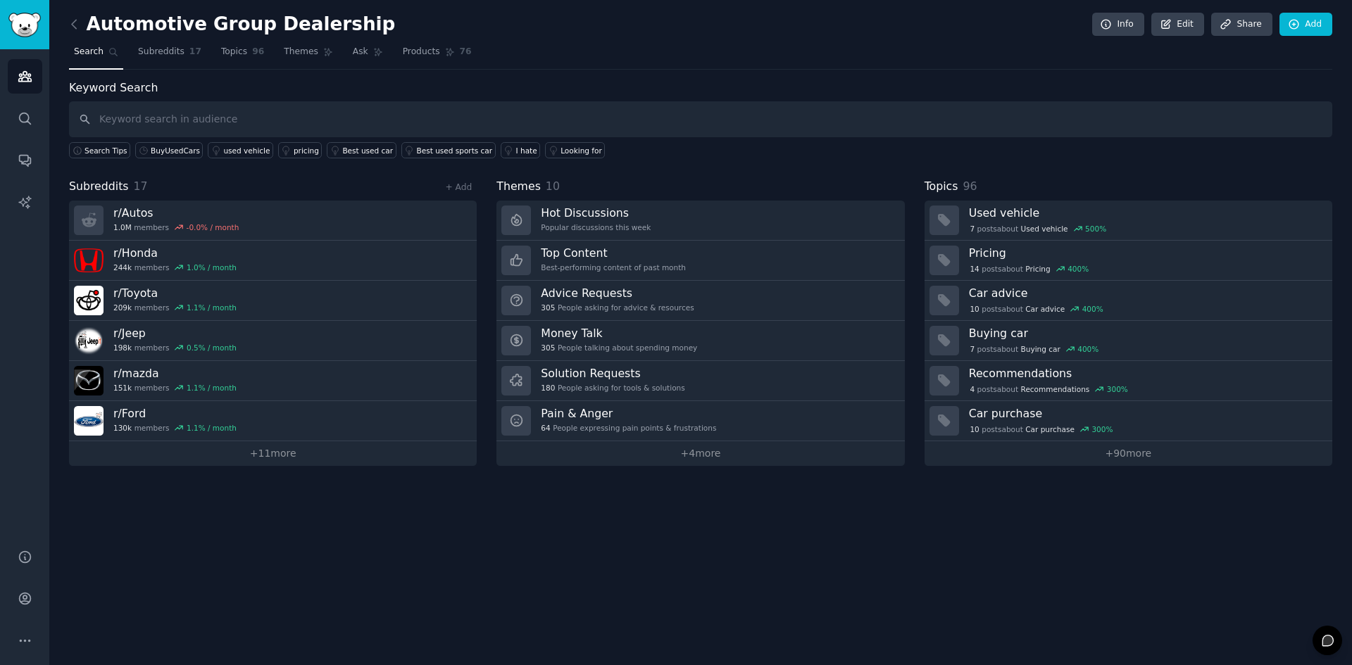
click at [468, 181] on div "+ Add" at bounding box center [458, 187] width 37 height 15
click at [465, 190] on link "+ Add" at bounding box center [458, 187] width 27 height 10
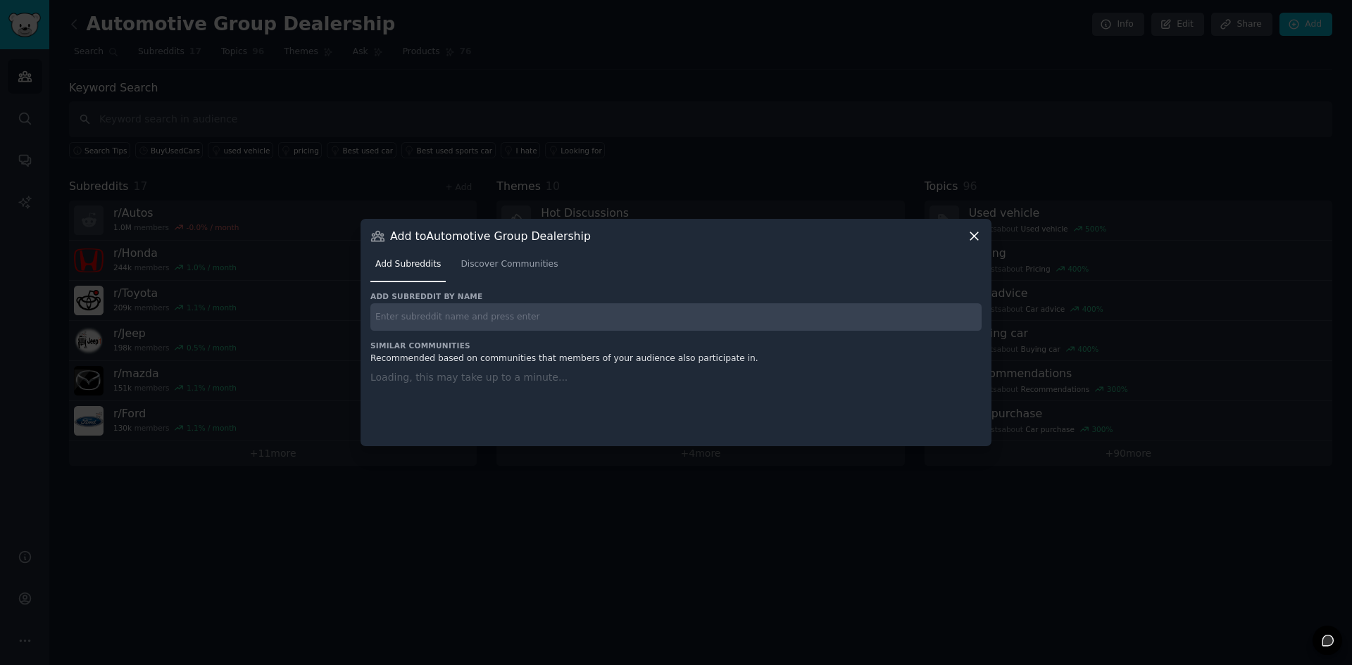
click at [428, 318] on input "text" at bounding box center [675, 316] width 611 height 27
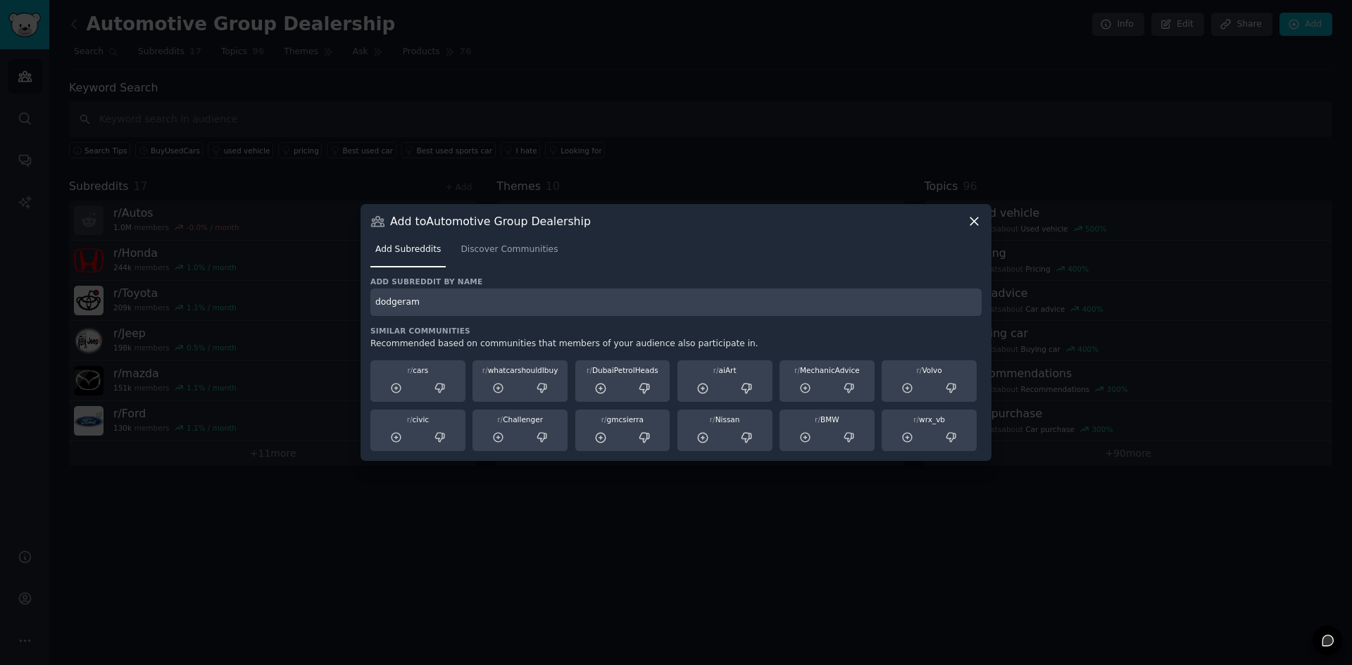
type input "dodgeram"
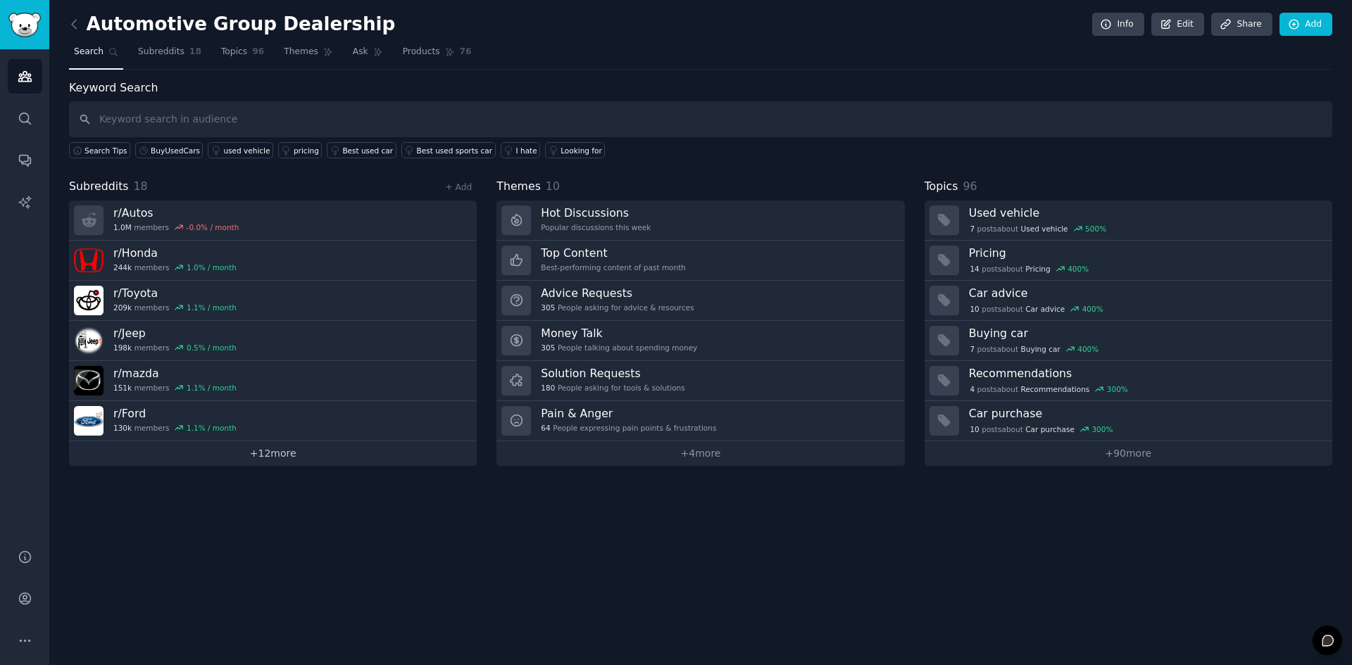
click at [209, 453] on link "+ 12 more" at bounding box center [273, 453] width 408 height 25
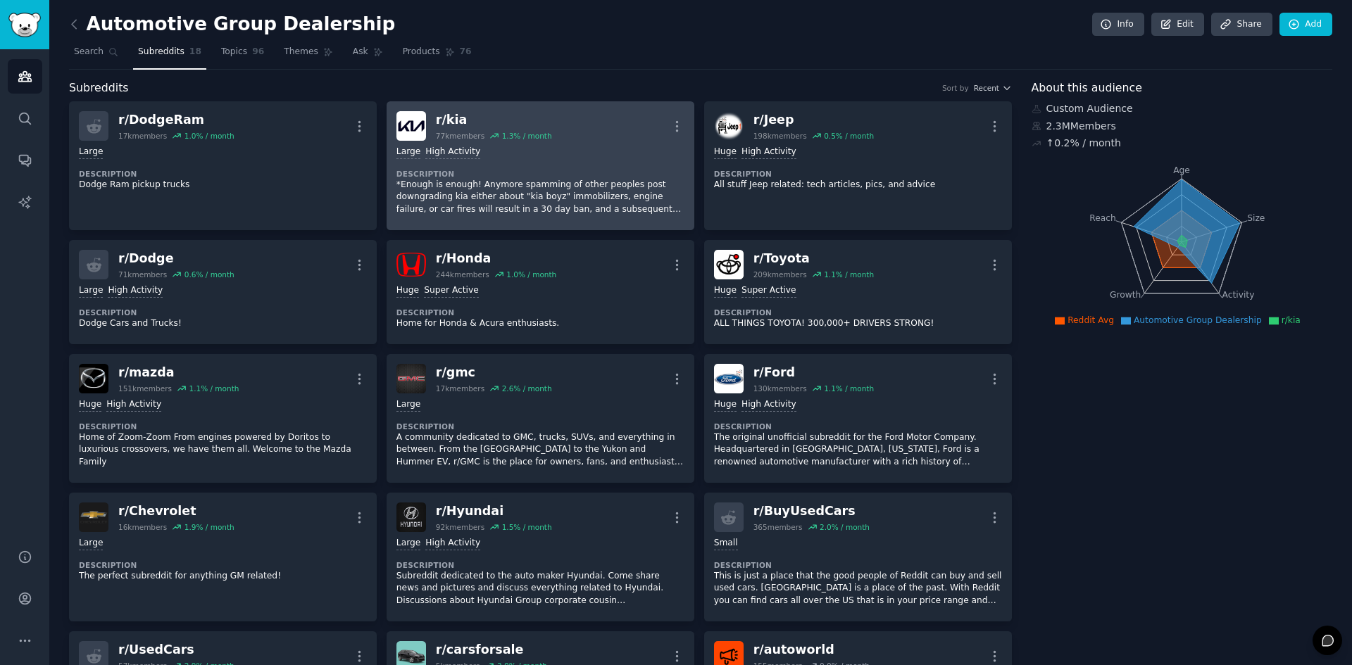
click at [601, 174] on dt "Description" at bounding box center [540, 174] width 288 height 10
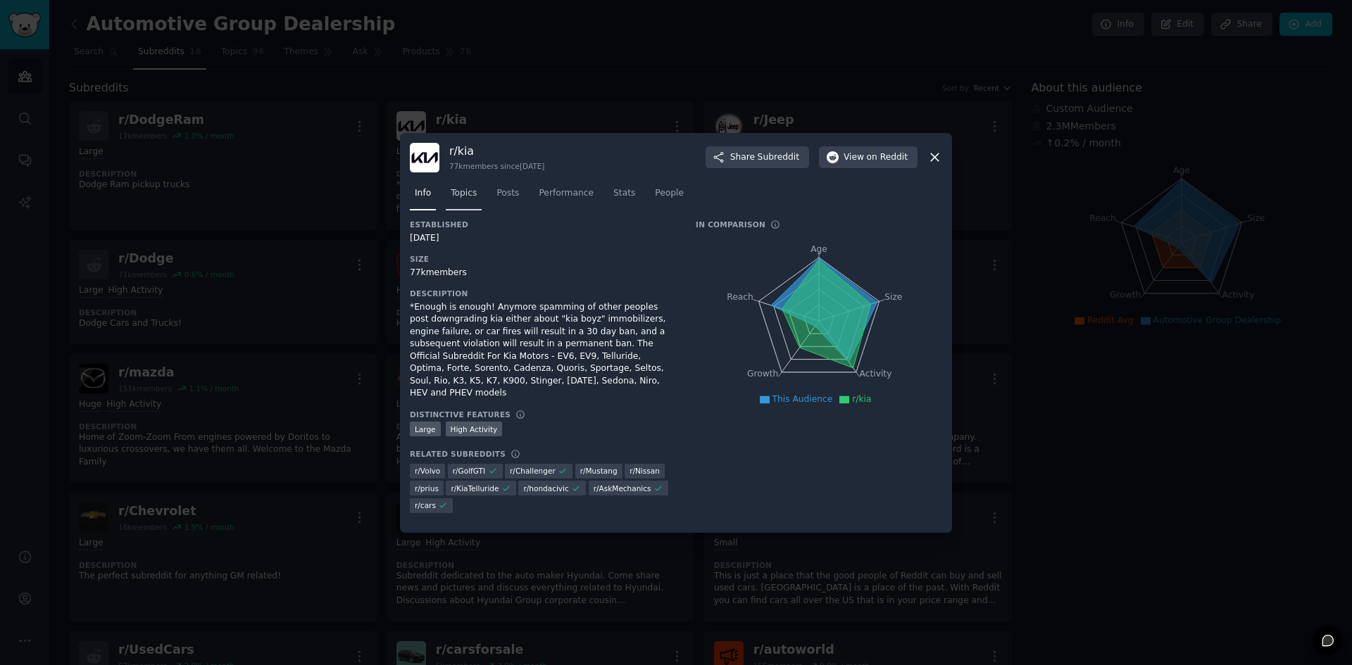
click at [453, 200] on span "Topics" at bounding box center [464, 193] width 26 height 13
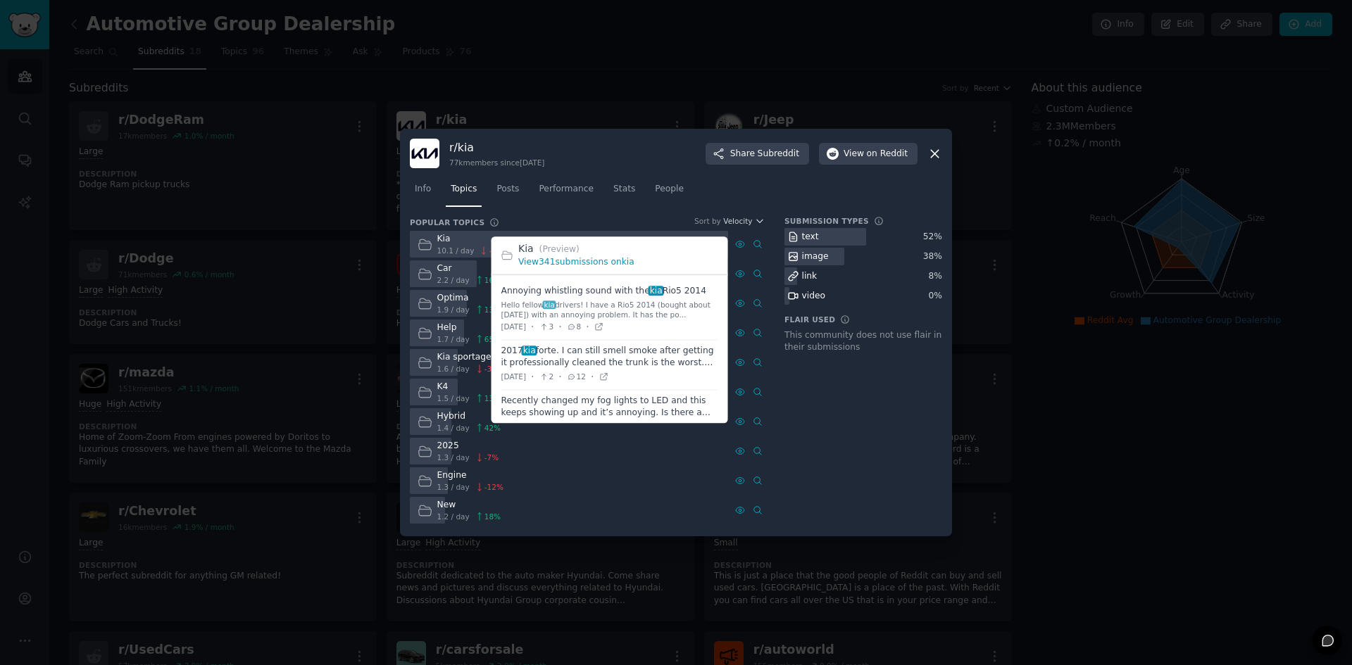
click at [579, 263] on link "View 341 submissions on kia" at bounding box center [576, 263] width 116 height 10
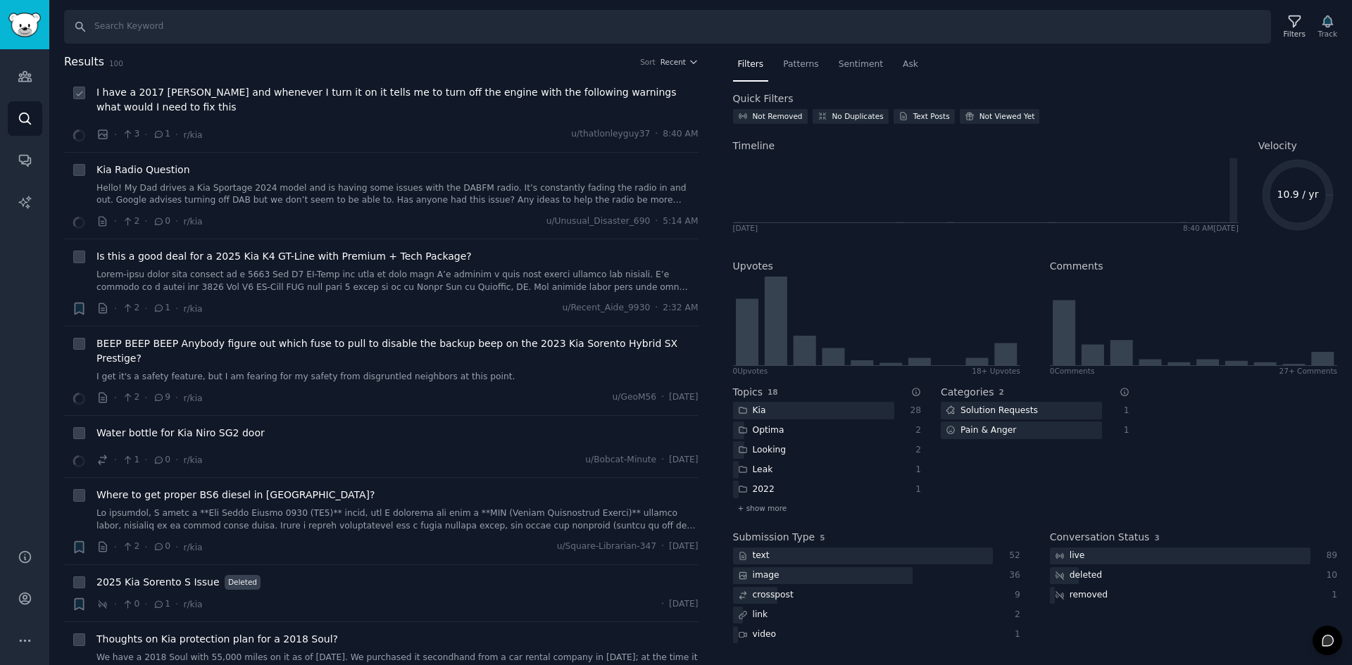
click at [475, 101] on span "I have a 2017 [PERSON_NAME] and whenever I turn it on it tells me to turn off t…" at bounding box center [397, 100] width 602 height 30
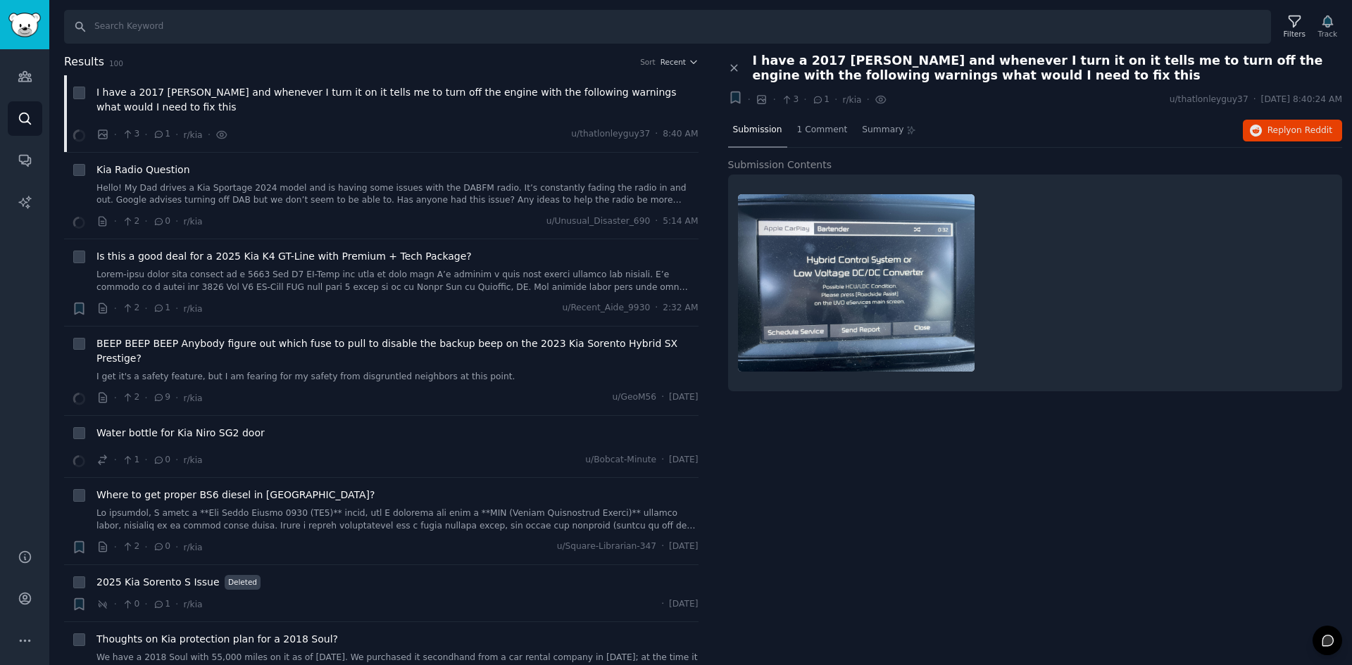
click at [780, 70] on span "I have a 2017 [PERSON_NAME] and whenever I turn it on it tells me to turn off t…" at bounding box center [1048, 69] width 590 height 30
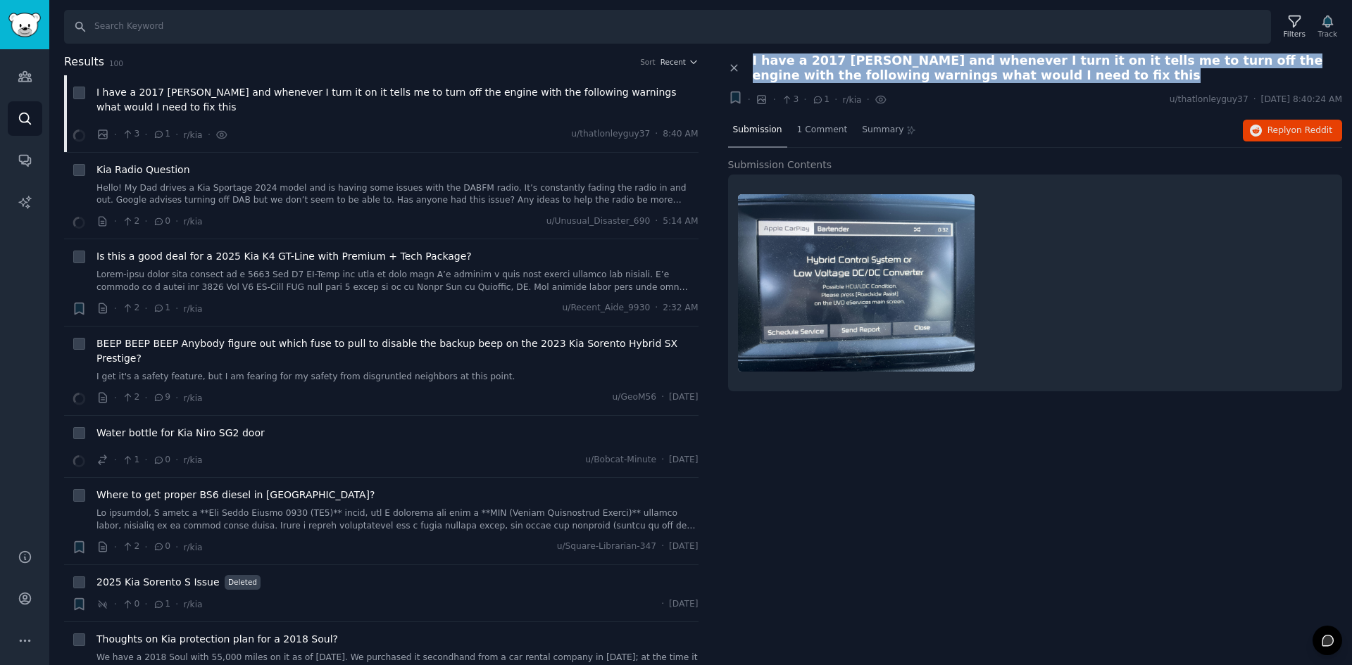
click at [780, 70] on span "I have a 2017 [PERSON_NAME] and whenever I turn it on it tells me to turn off t…" at bounding box center [1048, 69] width 590 height 30
copy div "I have a 2017 [PERSON_NAME] and whenever I turn it on it tells me to turn off t…"
click at [1269, 138] on button "Reply on Reddit" at bounding box center [1292, 131] width 99 height 23
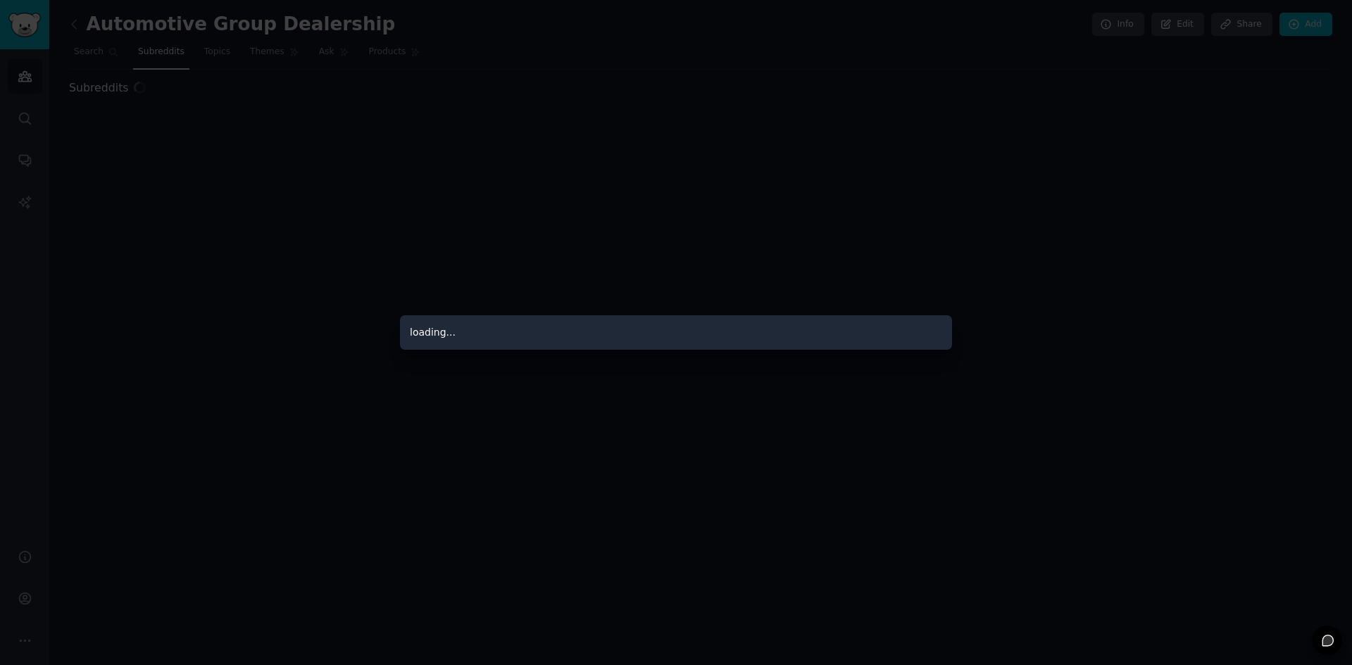
click at [304, 305] on div at bounding box center [676, 332] width 1352 height 665
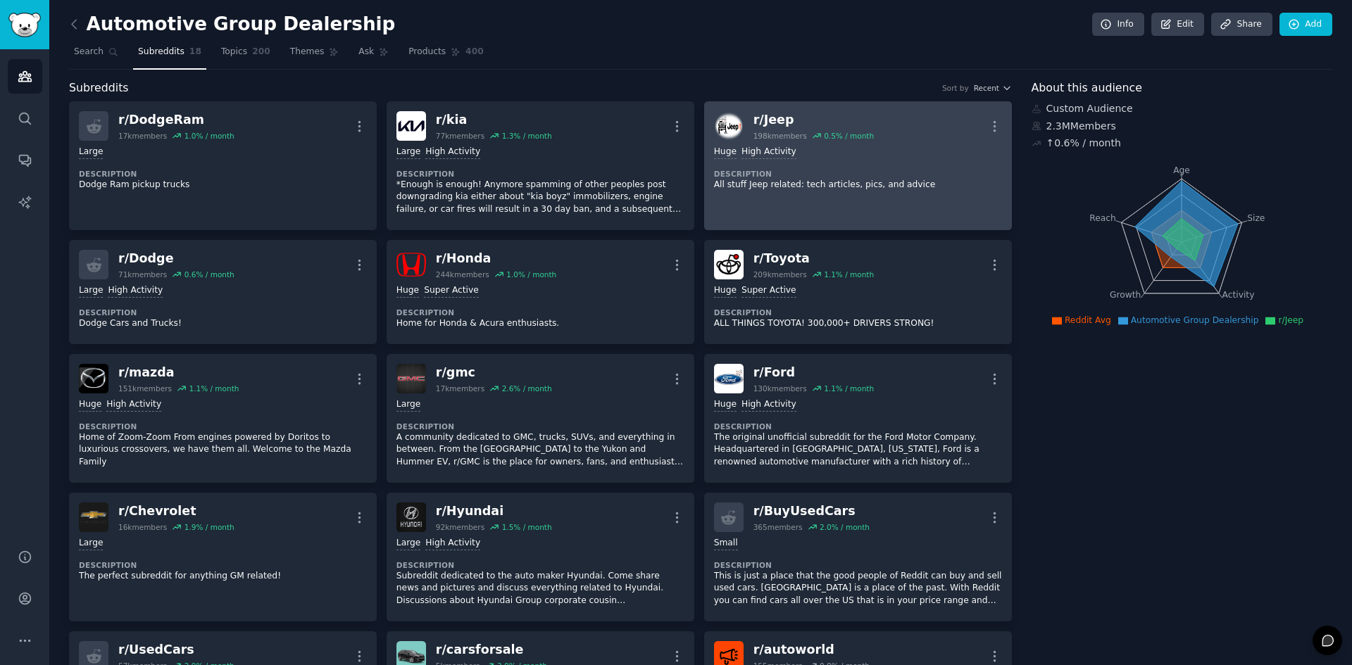
click at [924, 163] on div "Huge High Activity Description All stuff Jeep related: tech articles, pics, and…" at bounding box center [858, 168] width 288 height 55
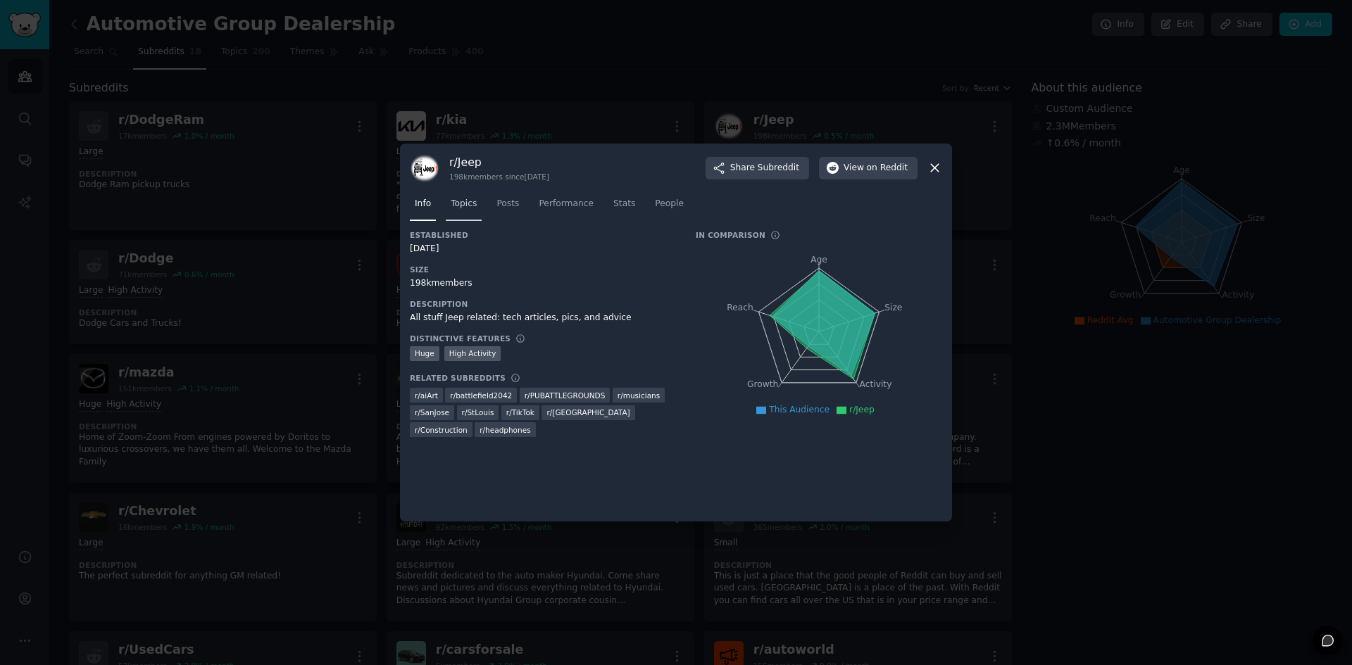
click at [460, 208] on span "Topics" at bounding box center [464, 204] width 26 height 13
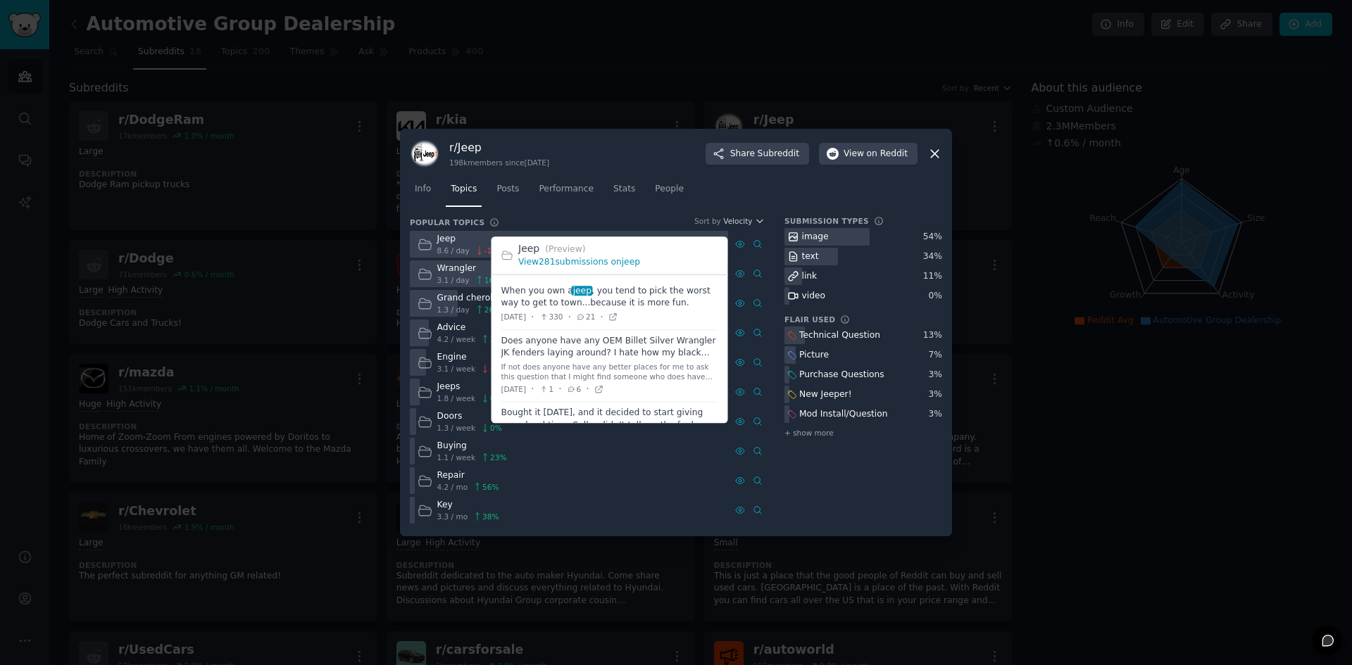
click at [562, 265] on link "View 281 submissions on jeep" at bounding box center [579, 263] width 122 height 10
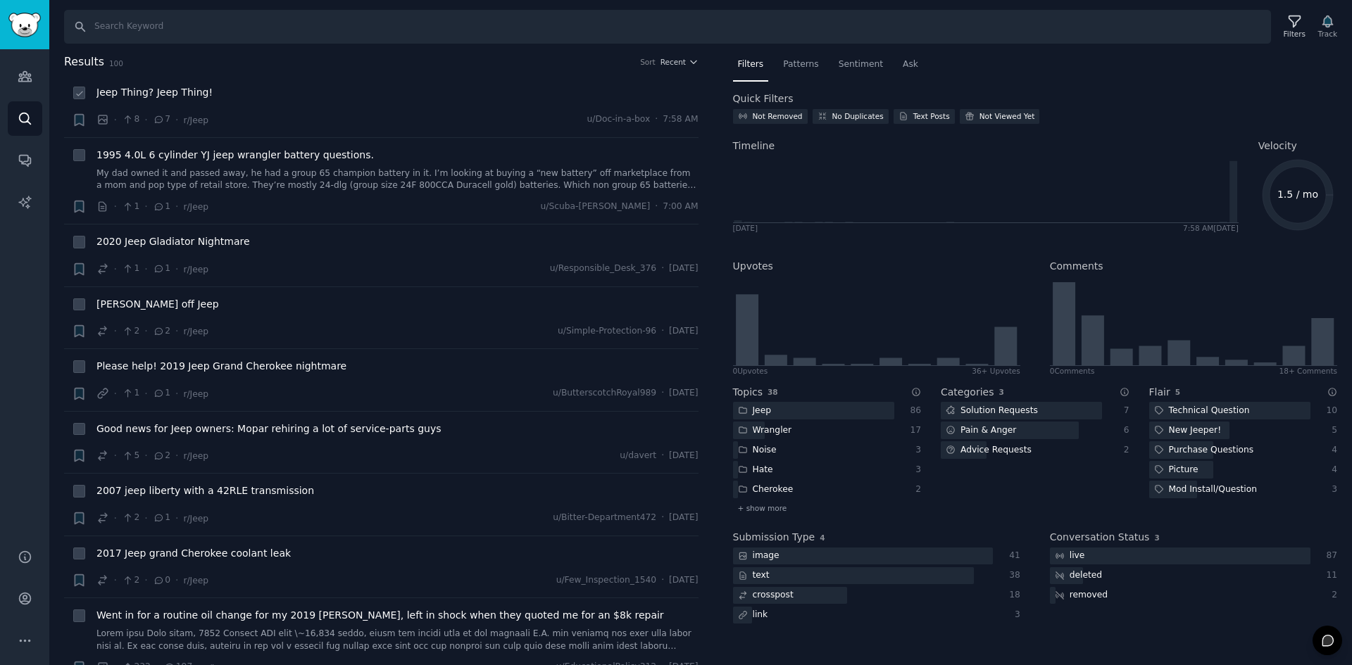
click at [205, 95] on div "Jeep Thing? Jeep Thing!" at bounding box center [397, 92] width 602 height 15
click at [541, 111] on div "Jeep Thing? Jeep Thing! · 8 · 7 · r/Jeep u/Doc-in-a-box · 7:58 AM" at bounding box center [397, 106] width 602 height 42
click at [80, 89] on icon at bounding box center [80, 94] width 10 height 10
checkbox input "false"
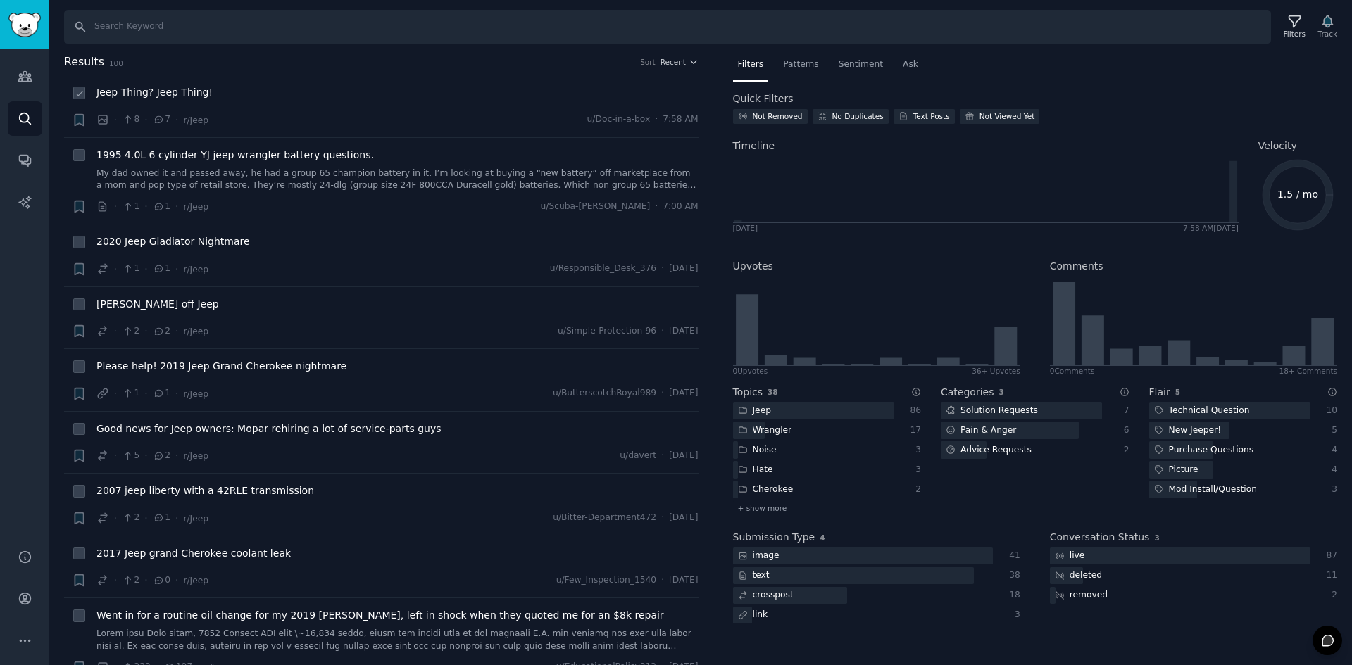
click at [127, 93] on span "Jeep Thing? Jeep Thing!" at bounding box center [154, 92] width 116 height 15
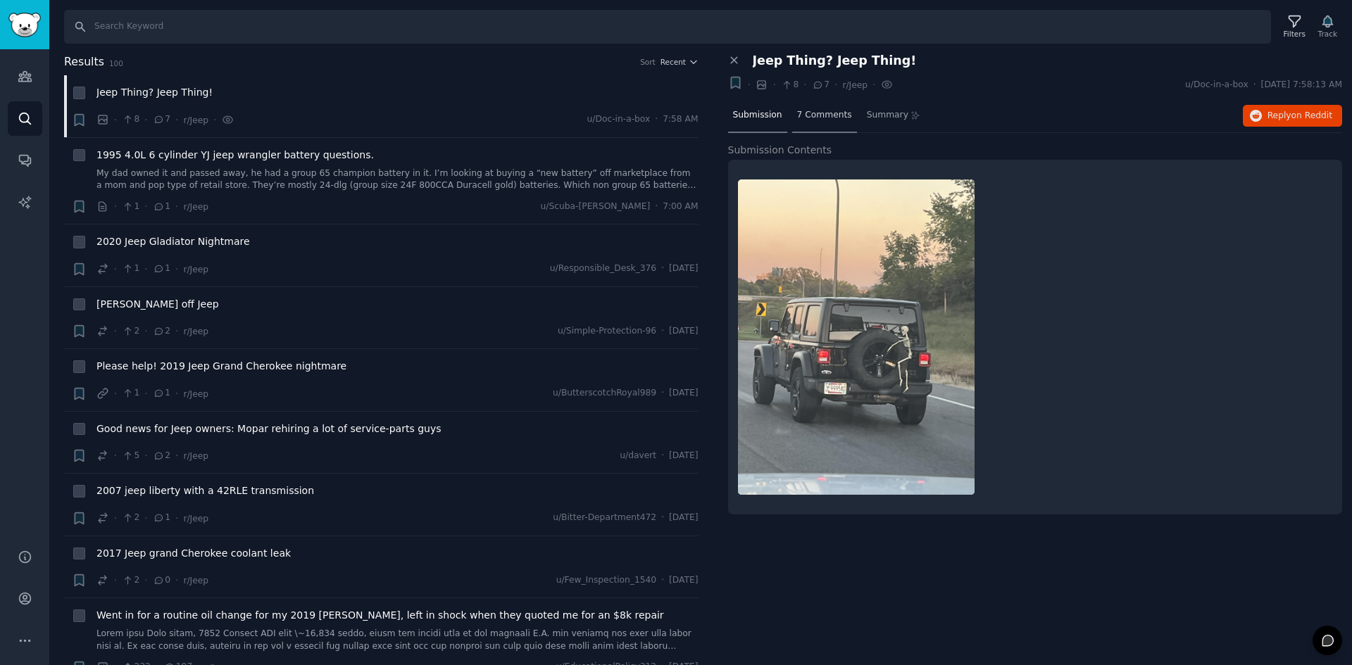
click at [817, 117] on span "7 Comments" at bounding box center [824, 115] width 55 height 13
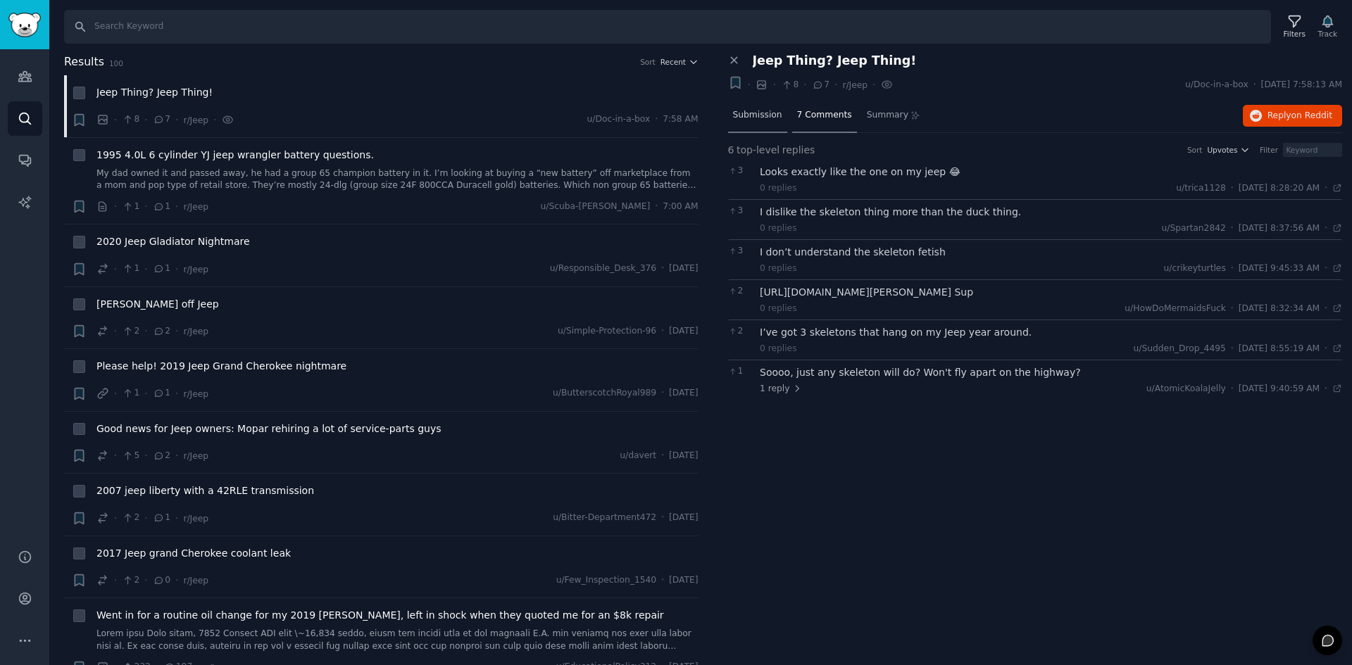
click at [755, 114] on span "Submission" at bounding box center [757, 115] width 49 height 13
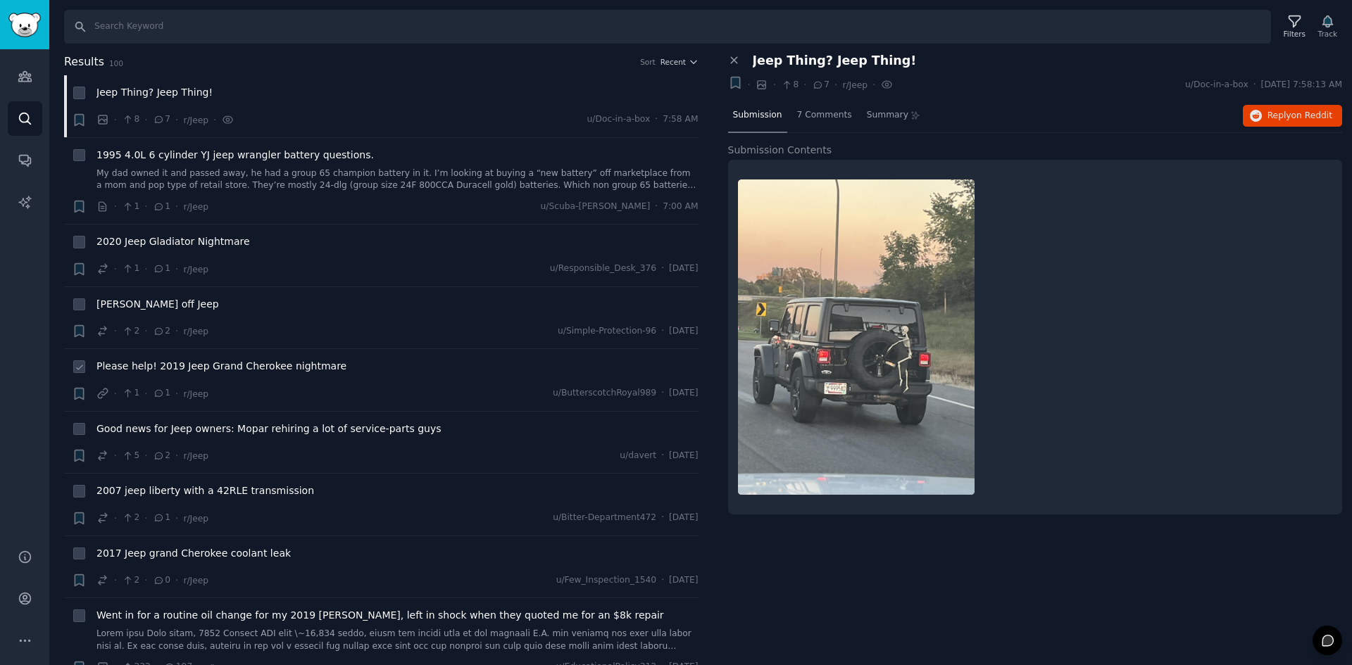
click at [299, 370] on span "Please help! 2019 Jeep Grand Cherokee nightmare" at bounding box center [221, 366] width 250 height 15
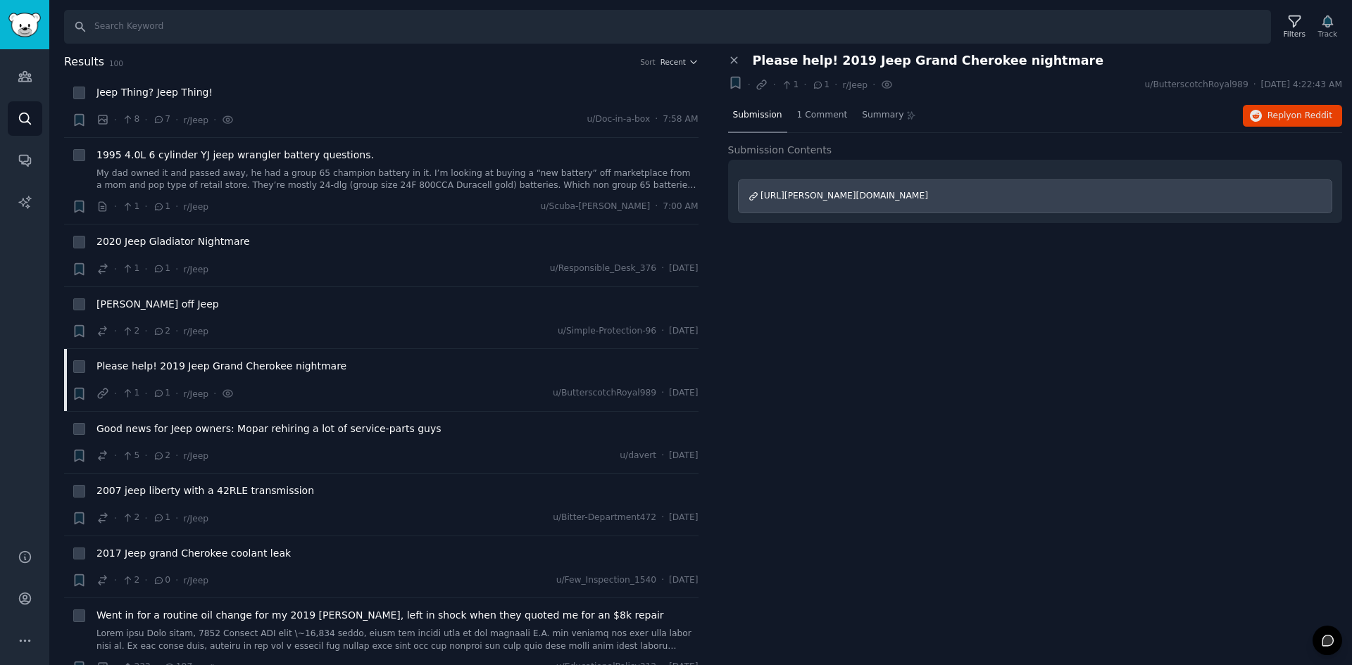
click at [821, 196] on span "[URL][PERSON_NAME][DOMAIN_NAME]" at bounding box center [844, 196] width 168 height 10
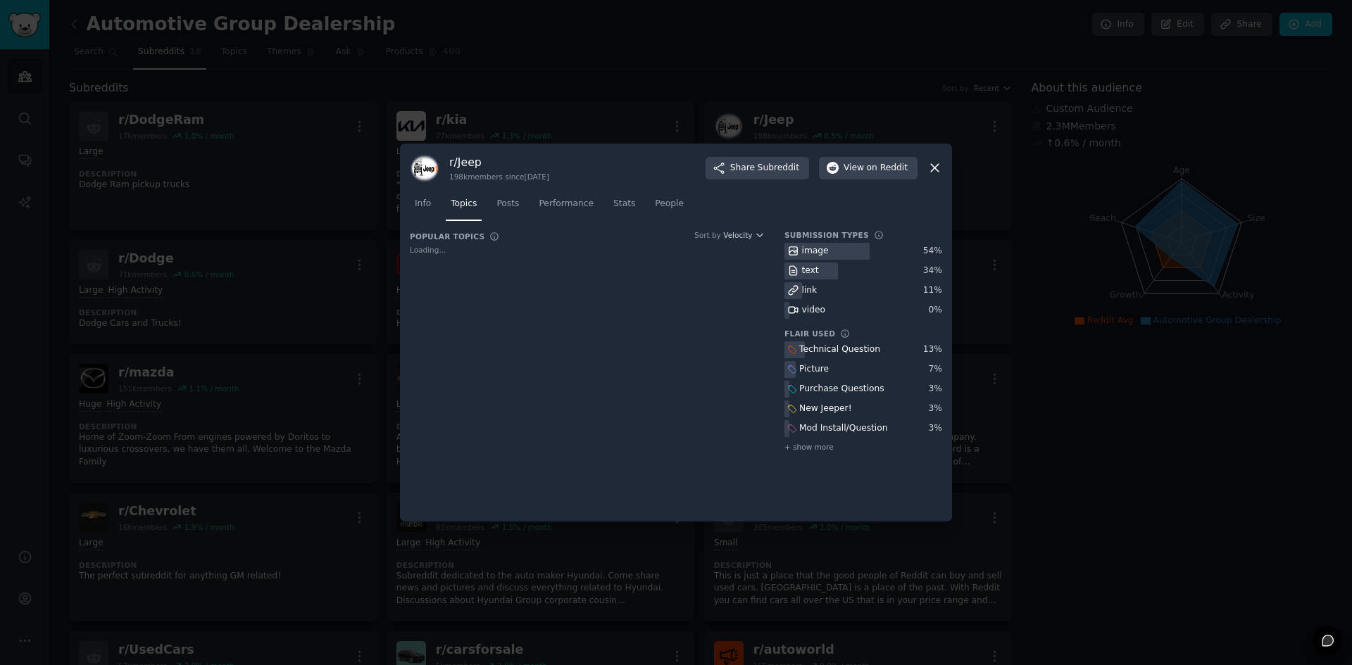
click at [361, 264] on div at bounding box center [676, 332] width 1352 height 665
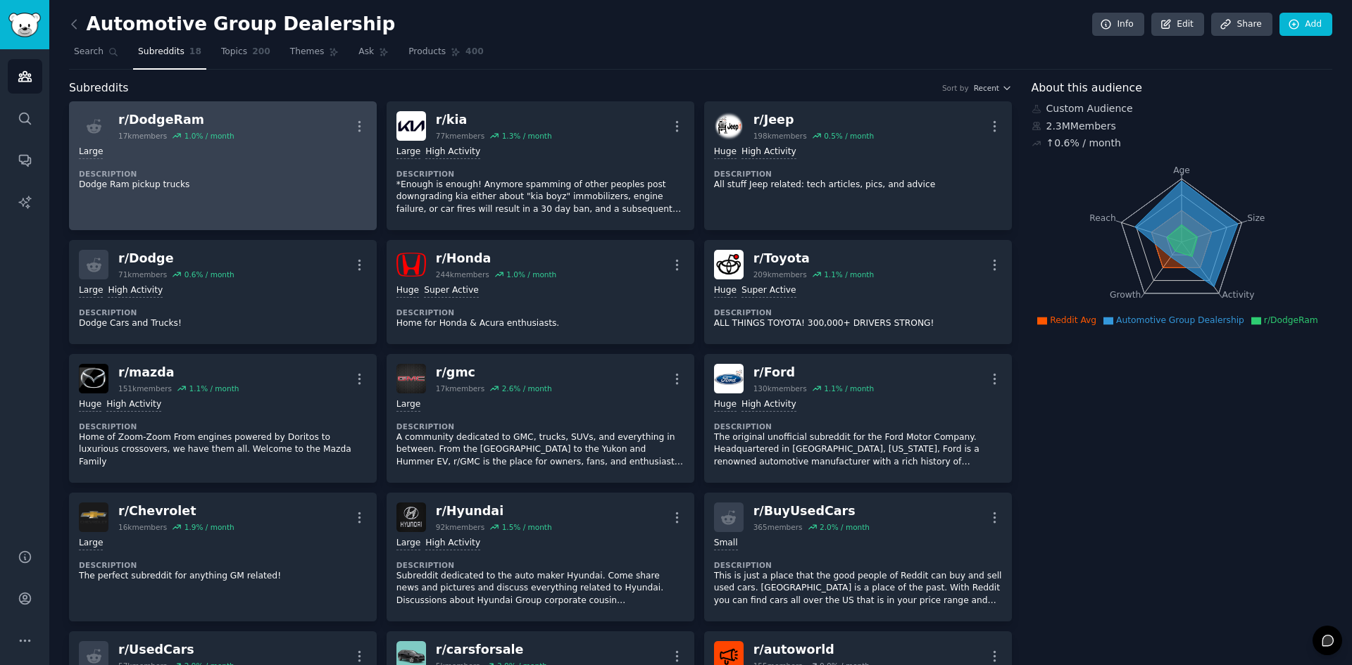
click at [266, 164] on div "Large Description Dodge Ram pickup trucks" at bounding box center [223, 168] width 288 height 55
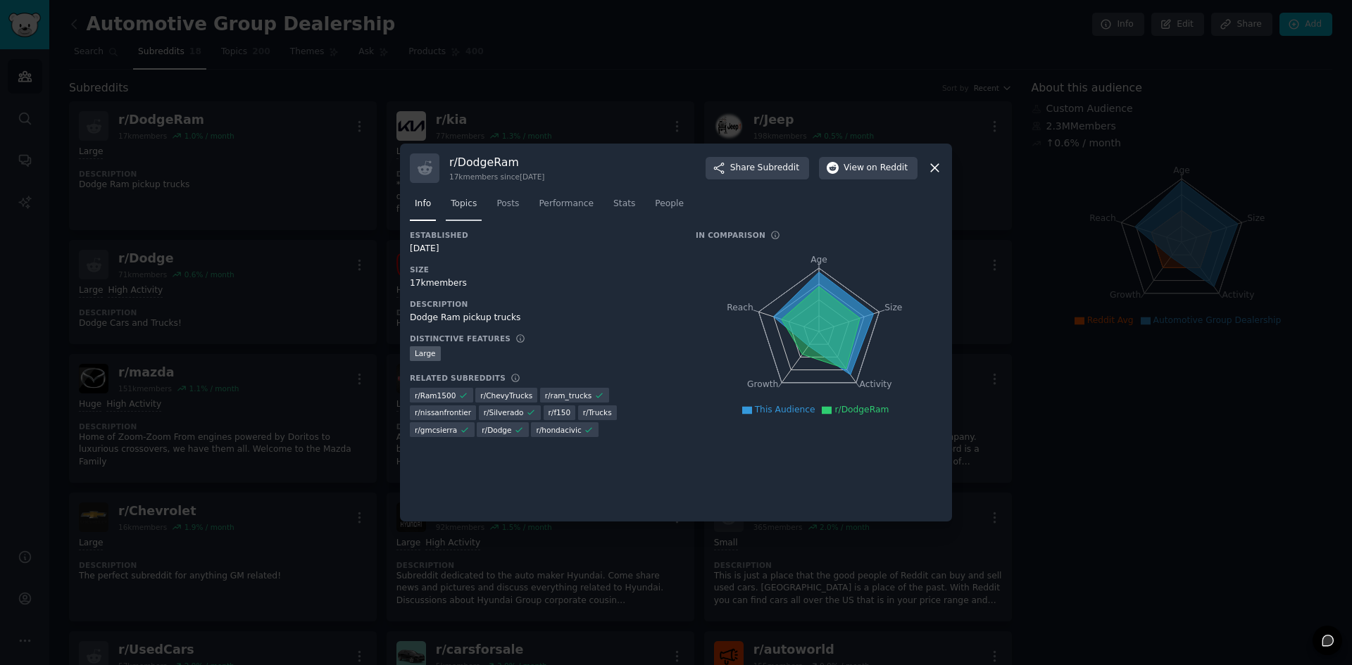
click at [456, 204] on span "Topics" at bounding box center [464, 204] width 26 height 13
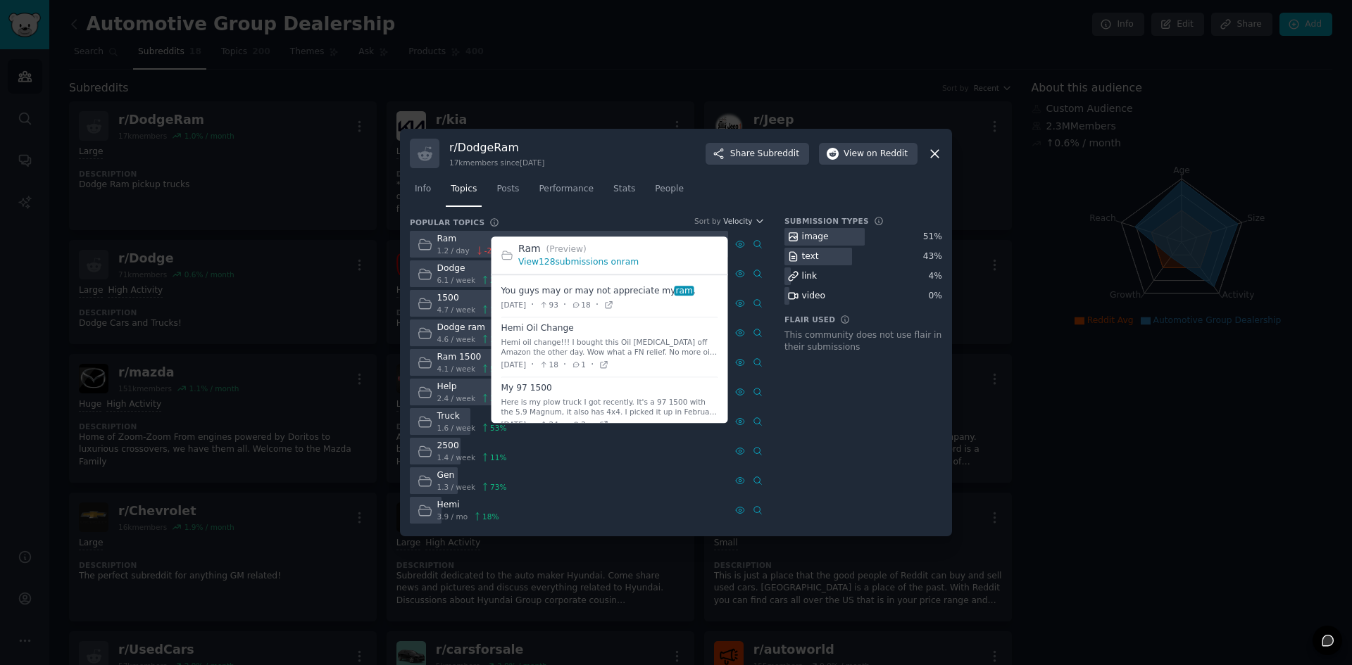
click at [594, 263] on link "View 128 submissions on ram" at bounding box center [578, 263] width 120 height 10
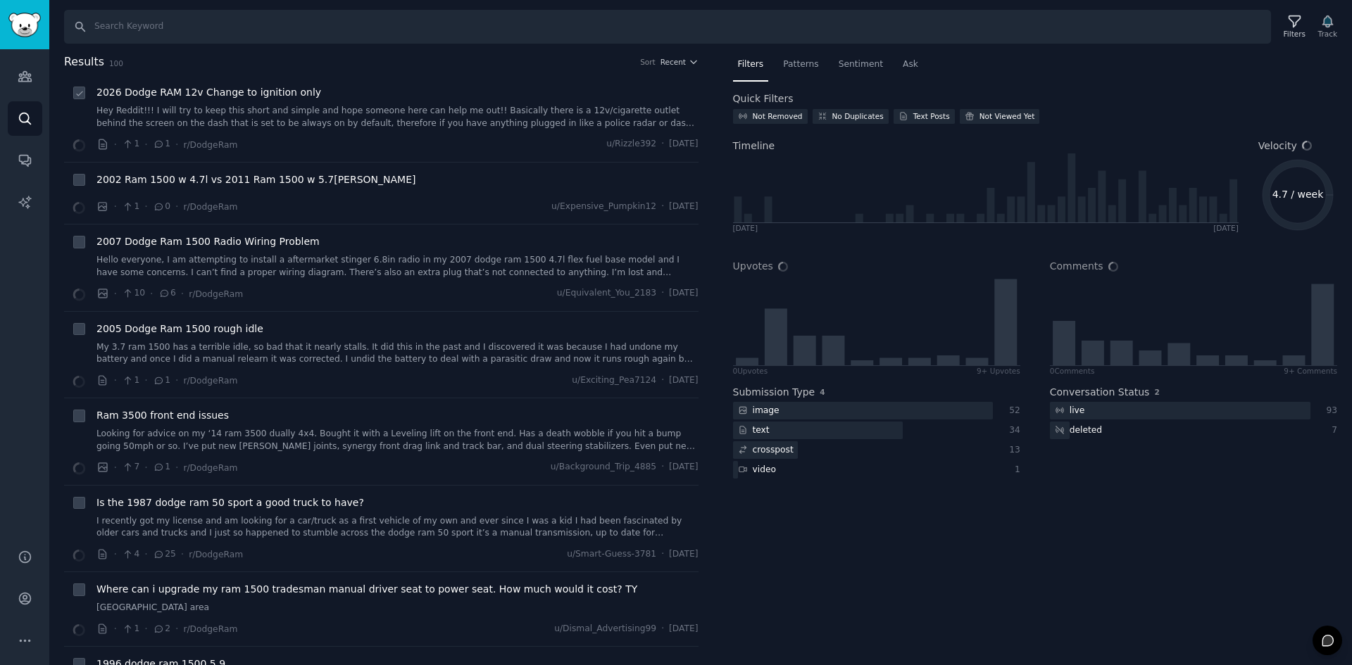
click at [152, 109] on link "Hey Reddit!!! I will try to keep this short and simple and hope someone here ca…" at bounding box center [397, 117] width 602 height 25
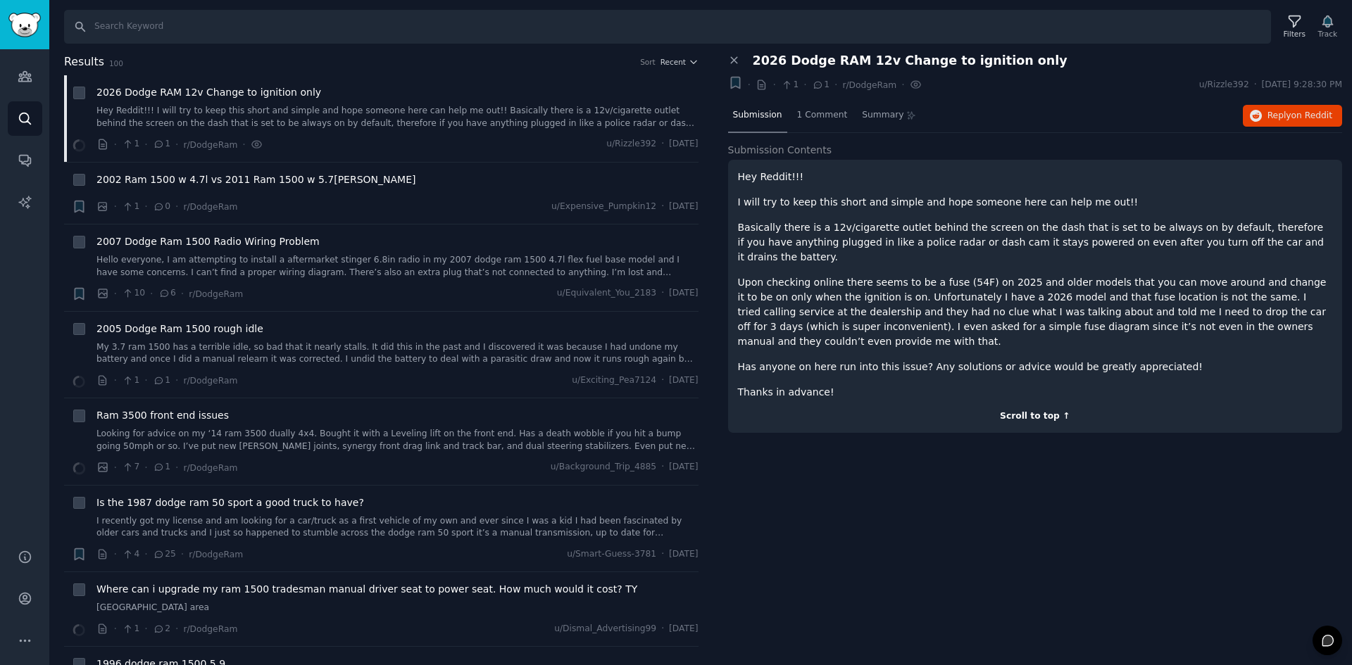
click at [1032, 410] on div "Scroll to top ↑" at bounding box center [1035, 416] width 595 height 13
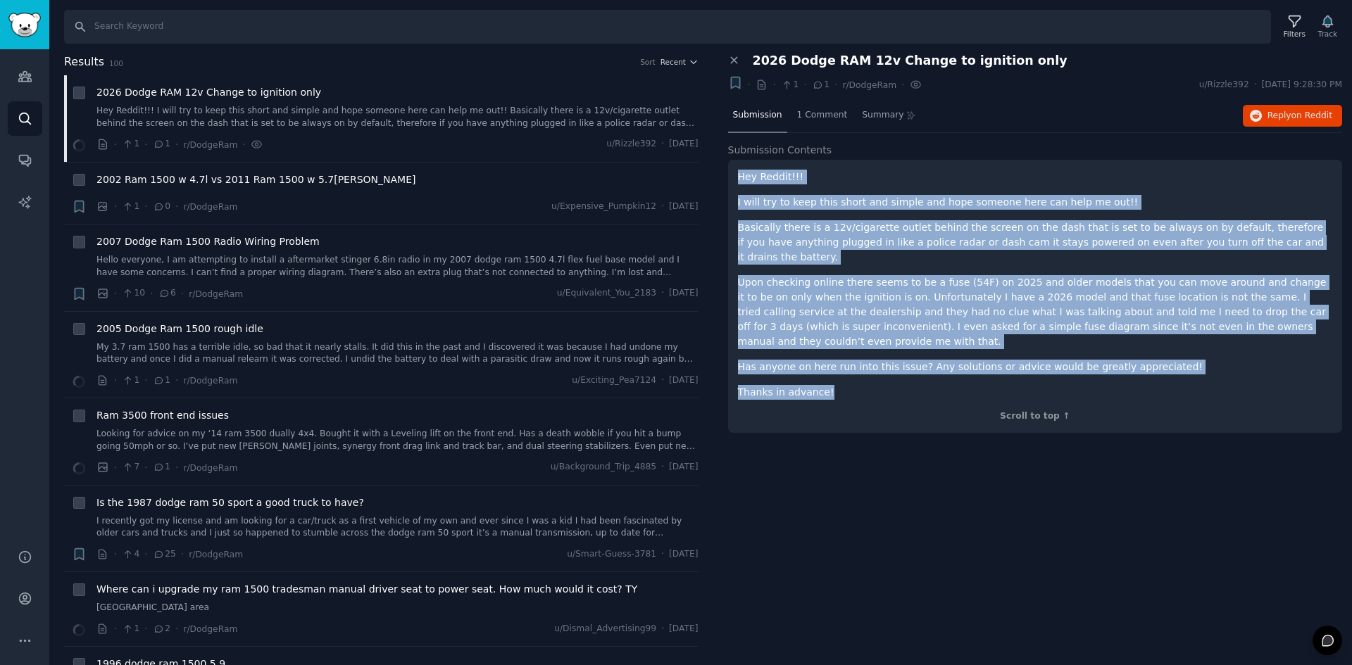
drag, startPoint x: 736, startPoint y: 167, endPoint x: 833, endPoint y: 368, distance: 223.0
click at [833, 368] on div "Hey Reddit!!! I will try to keep this short and simple and hope someone here ca…" at bounding box center [1035, 296] width 615 height 273
copy div "Hey Reddit!!! I will try to keep this short and simple and hope someone here ca…"
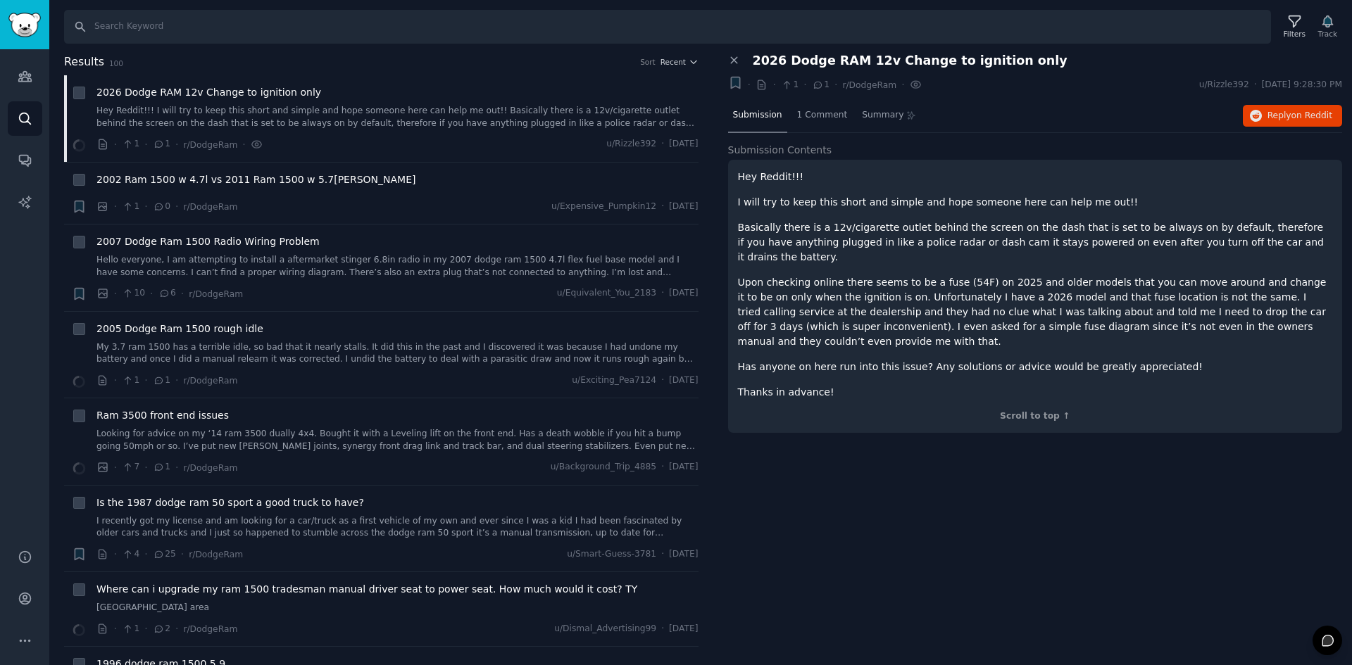
click at [815, 58] on span "2026 Dodge RAM 12v Change to ignition only" at bounding box center [910, 61] width 315 height 15
copy div "2026 Dodge RAM 12v Change to ignition only +"
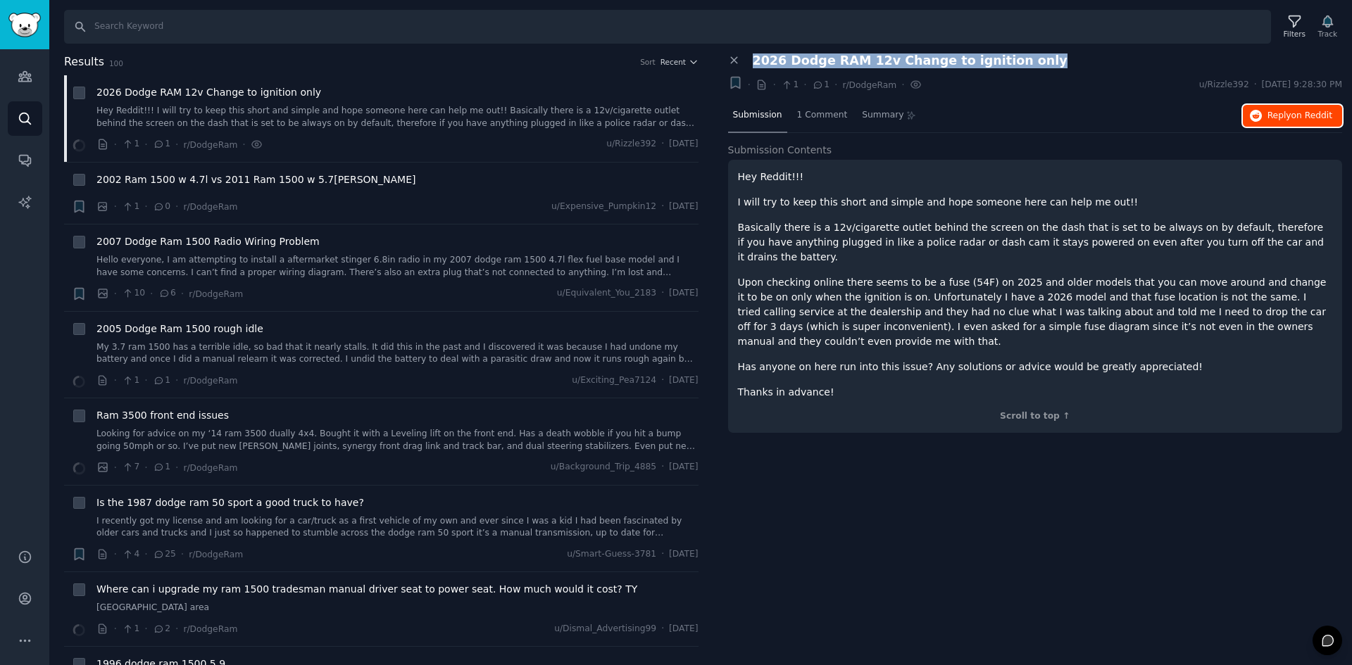
click at [1267, 113] on button "Reply on Reddit" at bounding box center [1292, 116] width 99 height 23
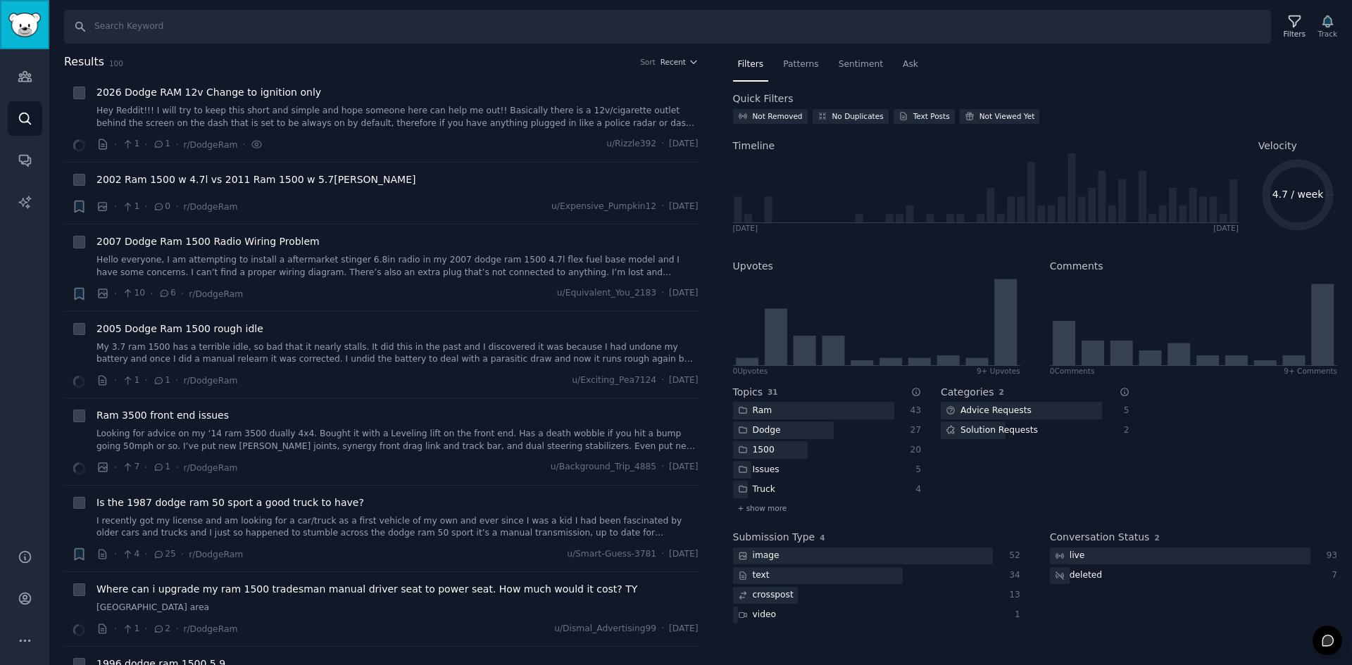
click at [23, 37] on img "Sidebar" at bounding box center [24, 25] width 32 height 25
